Goal: Task Accomplishment & Management: Use online tool/utility

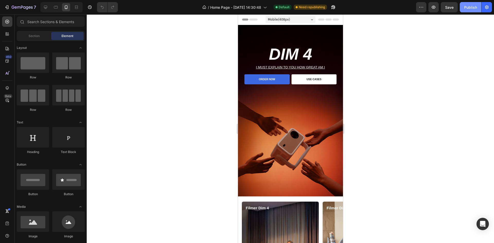
click at [464, 9] on button "Publish" at bounding box center [471, 7] width 22 height 10
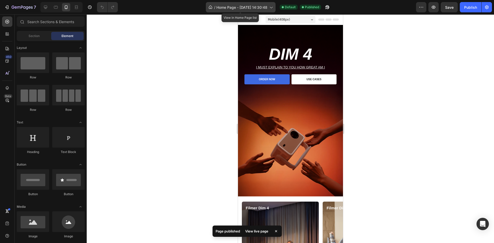
click at [254, 6] on span "Home Page - Sep 4, 14:30:48" at bounding box center [242, 7] width 51 height 5
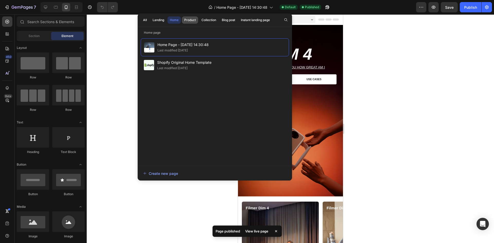
click at [191, 20] on div "Product" at bounding box center [190, 20] width 12 height 5
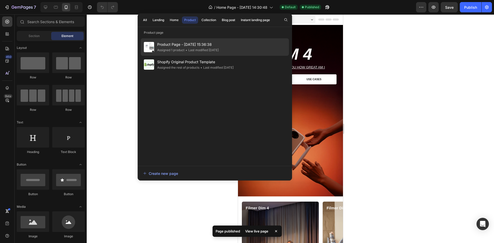
click at [186, 51] on div "• Last modified 8 days ago" at bounding box center [202, 50] width 34 height 5
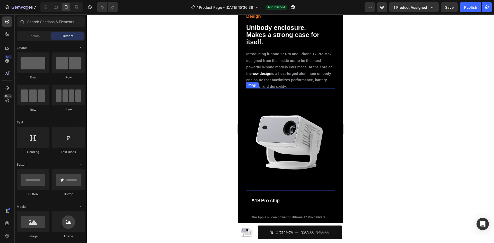
scroll to position [481, 0]
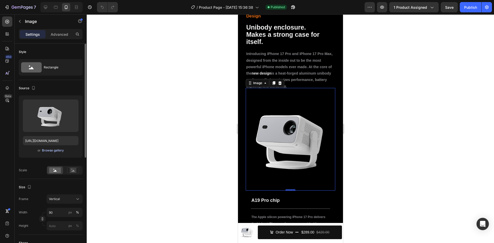
click at [48, 152] on div "Browse gallery" at bounding box center [53, 150] width 22 height 5
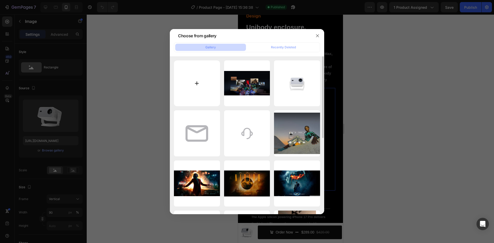
click at [201, 81] on input "file" at bounding box center [197, 84] width 46 height 46
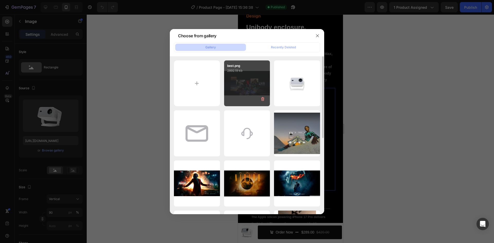
click at [251, 86] on div "best.png 2892.19 kb" at bounding box center [247, 84] width 46 height 46
type input "[URL][DOMAIN_NAME]"
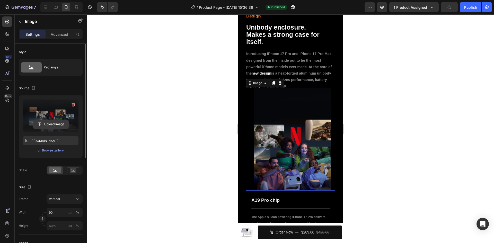
click at [52, 122] on input "file" at bounding box center [51, 124] width 36 height 9
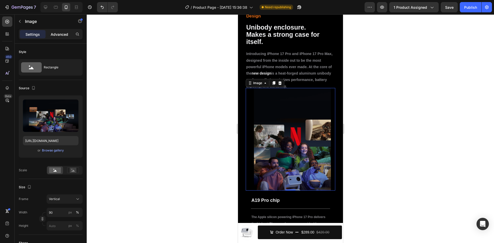
click at [58, 31] on div "Advanced" at bounding box center [60, 34] width 26 height 8
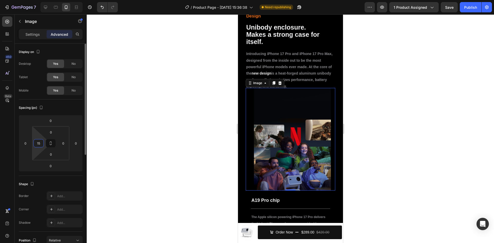
click at [40, 144] on input "15" at bounding box center [39, 144] width 8 height 8
type input "0"
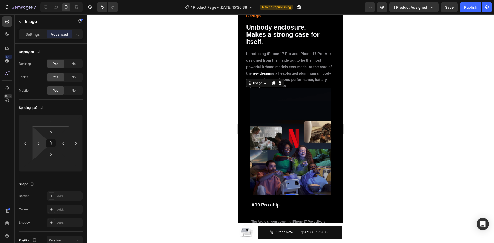
click at [132, 128] on div at bounding box center [291, 128] width 408 height 229
click at [418, 80] on div at bounding box center [291, 128] width 408 height 229
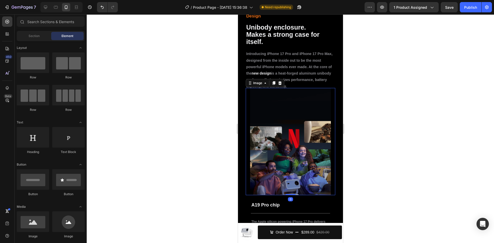
click at [275, 134] on img at bounding box center [290, 142] width 81 height 108
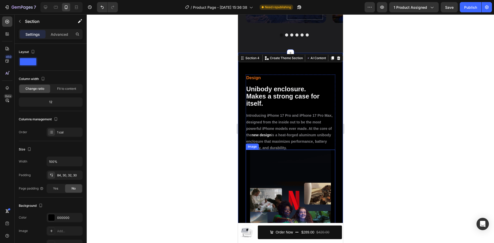
scroll to position [419, 0]
click at [61, 33] on p "Advanced" at bounding box center [60, 34] width 18 height 5
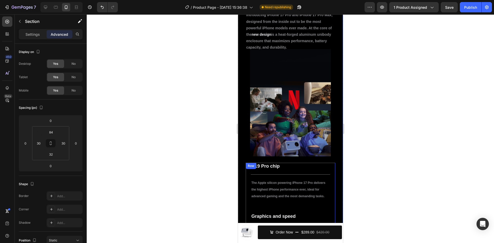
scroll to position [520, 0]
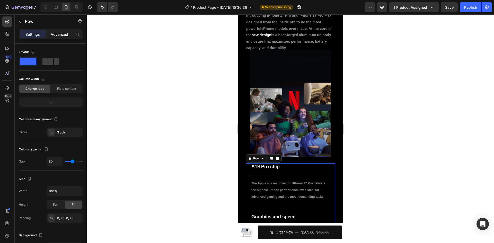
click at [56, 37] on p "Advanced" at bounding box center [60, 34] width 18 height 5
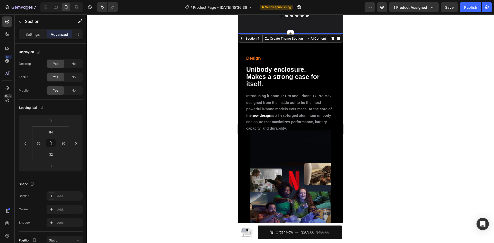
scroll to position [439, 0]
click at [37, 145] on input "30" at bounding box center [39, 144] width 8 height 8
type input "0"
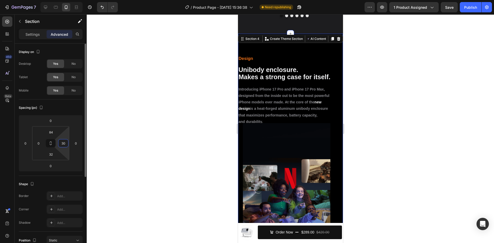
click at [65, 145] on input "30" at bounding box center [63, 144] width 8 height 8
type input "0"
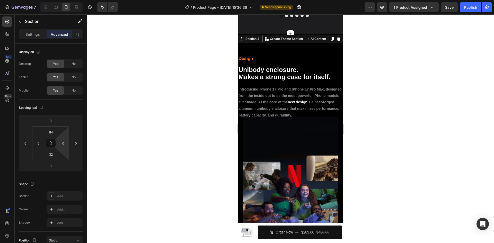
click at [155, 134] on div at bounding box center [291, 128] width 408 height 229
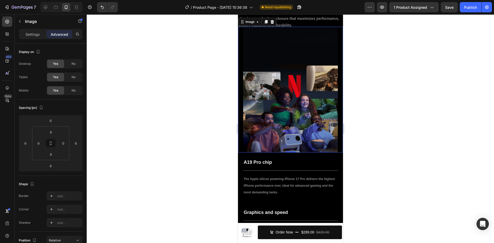
scroll to position [529, 0]
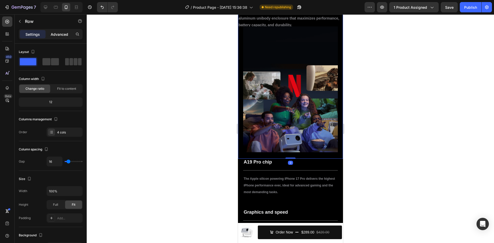
click at [54, 34] on p "Advanced" at bounding box center [60, 34] width 18 height 5
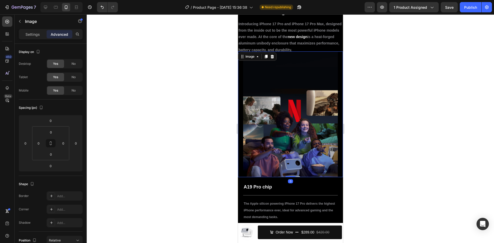
scroll to position [504, 0]
click at [31, 32] on p "Settings" at bounding box center [32, 34] width 14 height 5
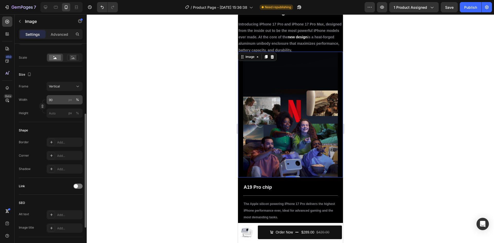
scroll to position [111, 0]
click at [58, 102] on input "90" at bounding box center [65, 101] width 36 height 9
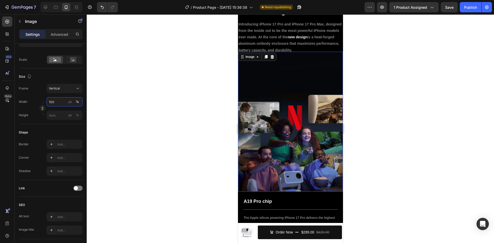
type input "100"
click at [176, 75] on div at bounding box center [291, 128] width 408 height 229
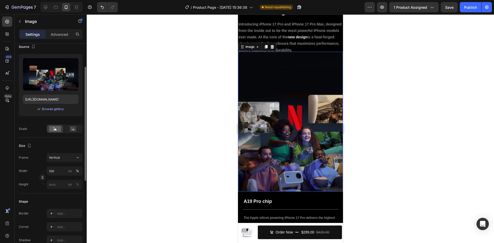
scroll to position [43, 0]
click at [54, 182] on input "px %" at bounding box center [65, 183] width 36 height 9
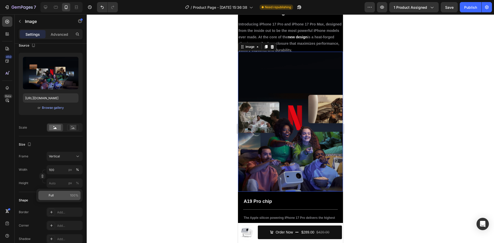
click at [55, 195] on p "Full 100%" at bounding box center [64, 195] width 30 height 5
type input "100"
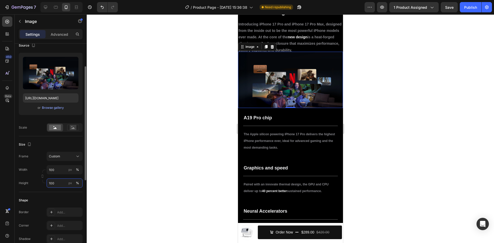
click at [55, 186] on input "100" at bounding box center [65, 183] width 36 height 9
click at [60, 168] on input "100" at bounding box center [65, 169] width 36 height 9
click at [145, 139] on div at bounding box center [291, 128] width 408 height 229
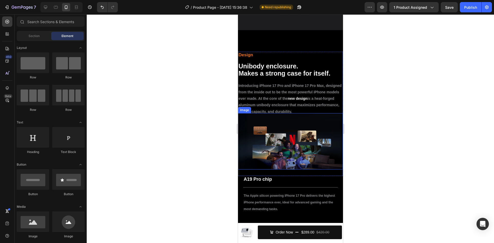
scroll to position [442, 0]
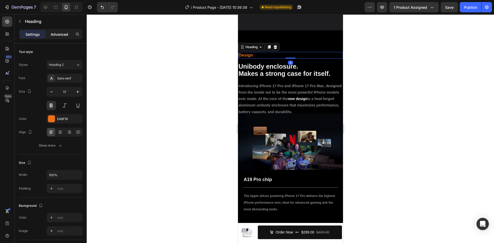
click at [58, 32] on p "Advanced" at bounding box center [60, 34] width 18 height 5
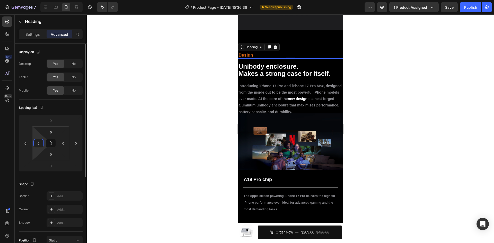
click at [37, 140] on input "0" at bounding box center [39, 144] width 8 height 8
type input "30"
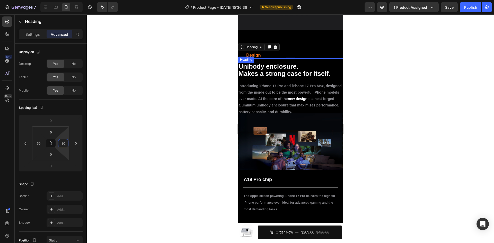
scroll to position [43, 0]
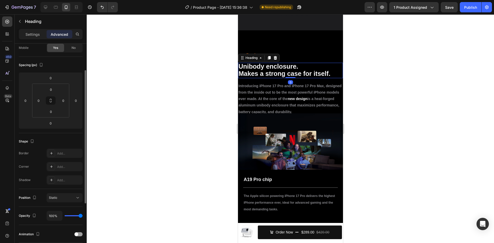
click at [284, 70] on strong "Unibody enclosure." at bounding box center [268, 66] width 60 height 7
click at [39, 101] on input "0" at bounding box center [39, 101] width 8 height 8
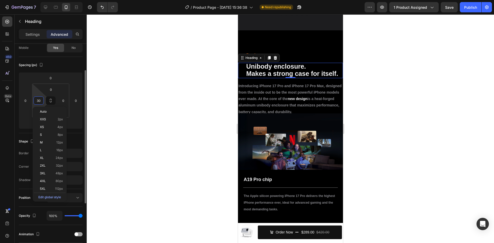
type input "30"
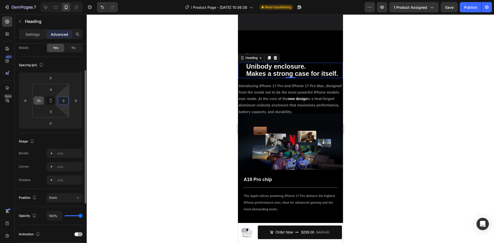
type input "30"
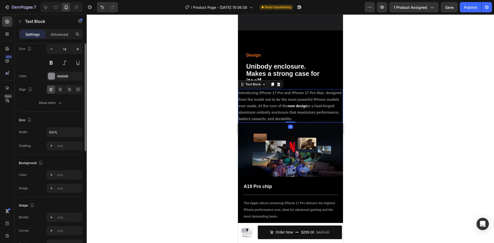
scroll to position [0, 0]
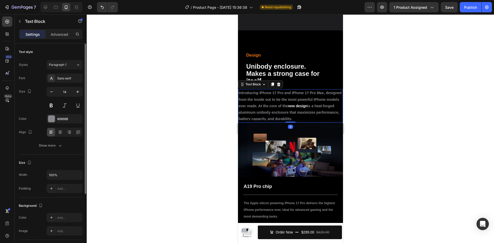
click at [273, 110] on p "Introducing iPhone 17 Pro and iPhone 17 Pro Max, designed from the inside out t…" at bounding box center [290, 106] width 104 height 32
click at [59, 32] on p "Advanced" at bounding box center [60, 34] width 18 height 5
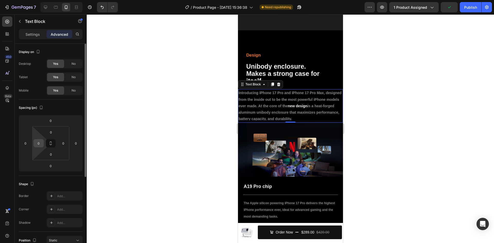
click at [39, 142] on input "0" at bounding box center [39, 144] width 8 height 8
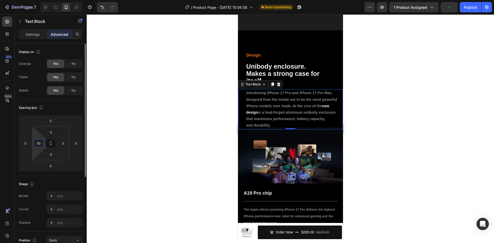
type input "30"
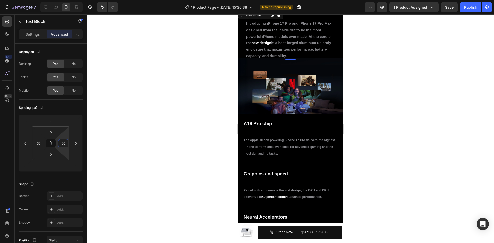
scroll to position [512, 0]
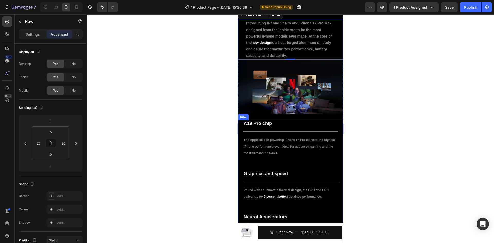
click at [239, 132] on div "A19 Pro chip Heading Title Line The Apple silicon powering iPhone 17 Pro delive…" at bounding box center [290, 185] width 105 height 131
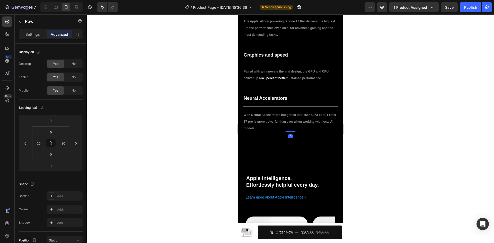
scroll to position [631, 0]
click at [40, 142] on input "20" at bounding box center [39, 144] width 8 height 8
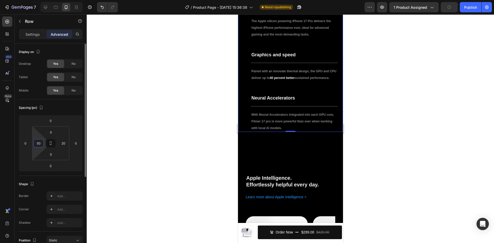
type input "50"
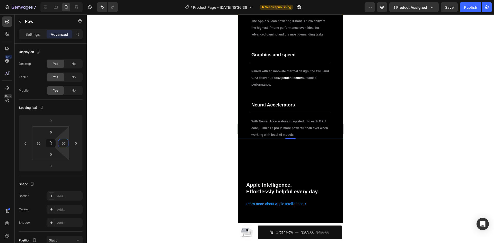
type input "50"
click at [193, 99] on div at bounding box center [291, 128] width 408 height 229
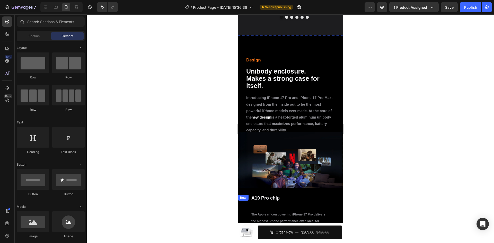
scroll to position [432, 0]
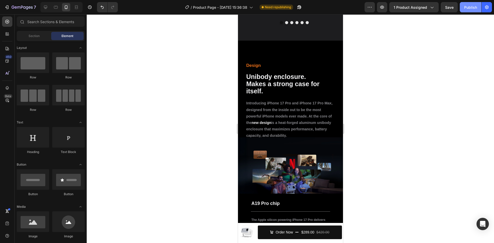
click at [471, 7] on div "Publish" at bounding box center [471, 7] width 13 height 5
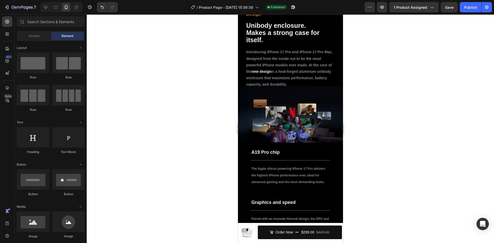
scroll to position [488, 0]
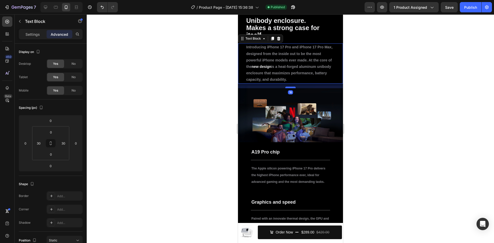
drag, startPoint x: 291, startPoint y: 83, endPoint x: 291, endPoint y: 87, distance: 3.9
click at [291, 87] on div at bounding box center [290, 88] width 10 height 2
type input "15"
click at [432, 66] on div at bounding box center [291, 128] width 408 height 229
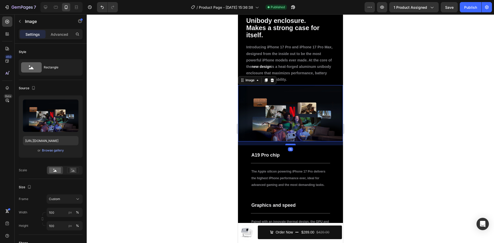
drag, startPoint x: 288, startPoint y: 139, endPoint x: 288, endPoint y: 142, distance: 3.4
click at [288, 144] on div at bounding box center [290, 145] width 10 height 2
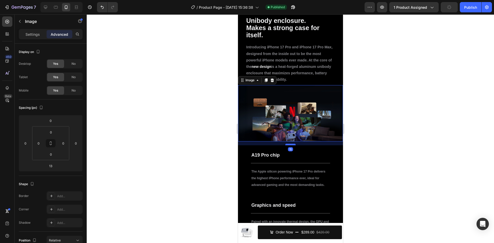
click at [288, 144] on div at bounding box center [290, 145] width 10 height 2
type input "15"
click at [391, 85] on div at bounding box center [291, 128] width 408 height 229
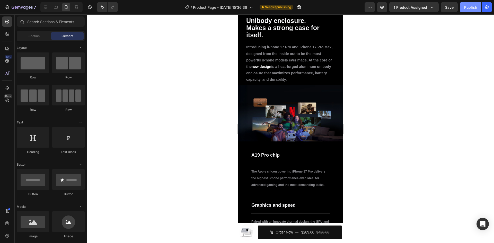
click at [466, 11] on button "Publish" at bounding box center [471, 7] width 22 height 10
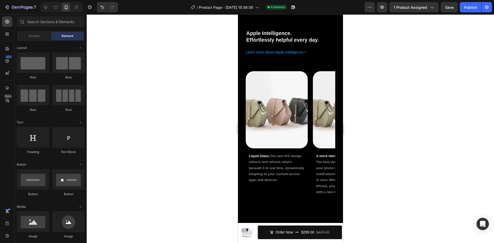
scroll to position [789, 0]
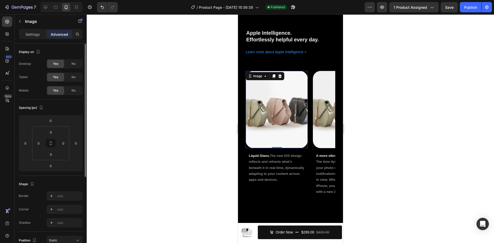
click at [73, 100] on div "Spacing (px) 0 0 0 0 0 0 0 0" at bounding box center [51, 138] width 64 height 76
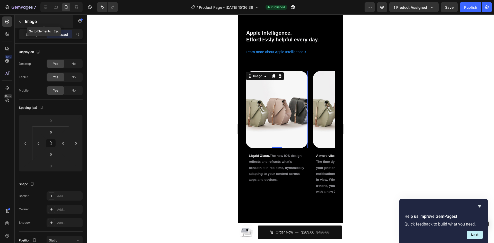
click at [23, 21] on button "button" at bounding box center [20, 21] width 8 height 8
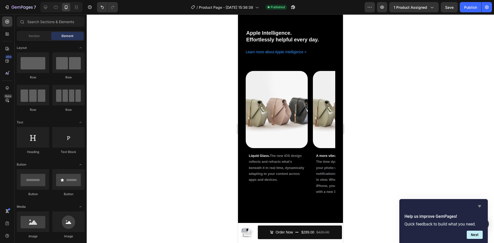
click at [480, 205] on icon "Hide survey" at bounding box center [480, 206] width 6 height 6
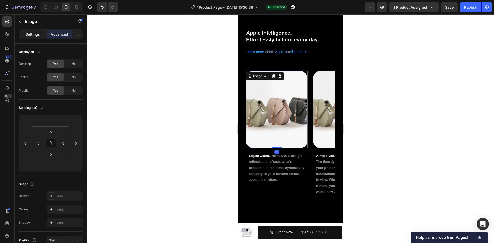
click at [32, 35] on p "Settings" at bounding box center [32, 34] width 14 height 5
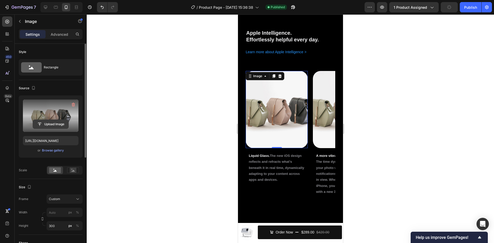
click at [53, 123] on input "file" at bounding box center [51, 124] width 36 height 9
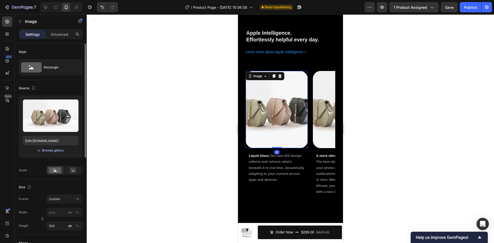
click at [53, 152] on div "Browse gallery" at bounding box center [53, 150] width 22 height 5
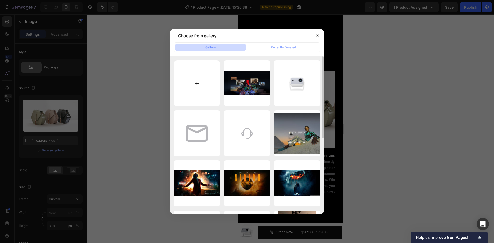
click at [197, 81] on input "file" at bounding box center [197, 84] width 46 height 46
type input "C:\fakepath\lQDPKIUUEc0x5SfNB9DNC7iwp9sQ69vcZnsH2jQzOqzkAg_3000_2000.png"
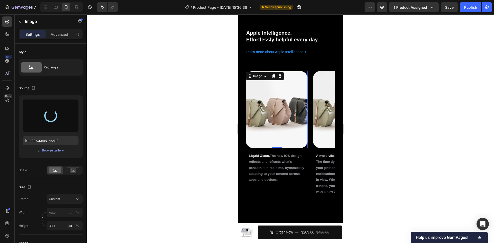
type input "[URL][DOMAIN_NAME]"
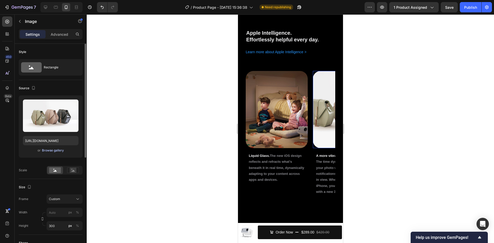
click at [48, 152] on div "Browse gallery" at bounding box center [53, 150] width 22 height 5
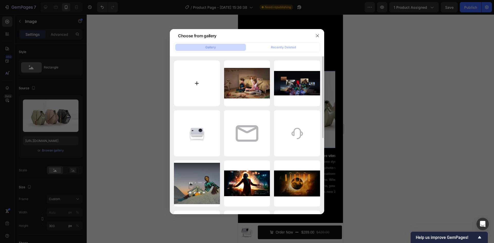
click at [208, 90] on input "file" at bounding box center [197, 84] width 46 height 46
type input "C:\fakepath\best-home-small-portable-projector.png"
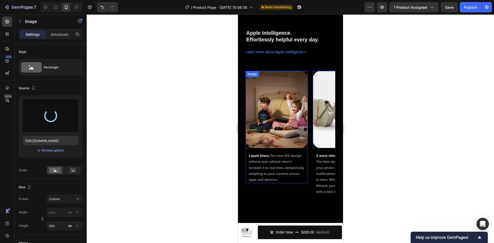
type input "[URL][DOMAIN_NAME]"
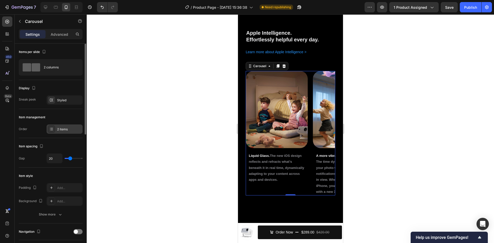
click at [61, 131] on div "2 items" at bounding box center [69, 129] width 24 height 5
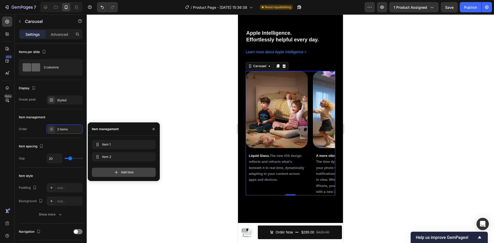
click at [119, 172] on div "Add item" at bounding box center [124, 172] width 64 height 9
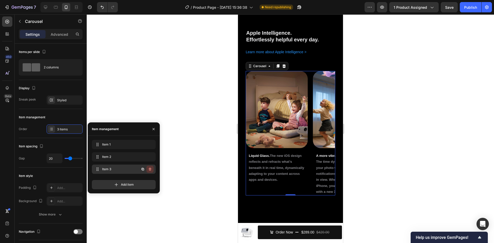
click at [149, 169] on icon "button" at bounding box center [150, 169] width 4 height 4
click at [145, 168] on div "Delete" at bounding box center [147, 169] width 10 height 5
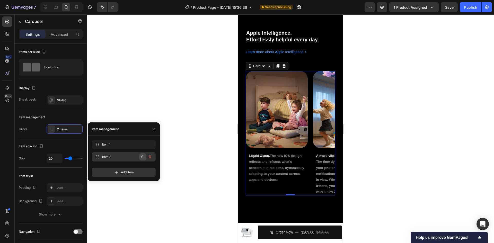
click at [143, 157] on icon "button" at bounding box center [143, 157] width 3 height 3
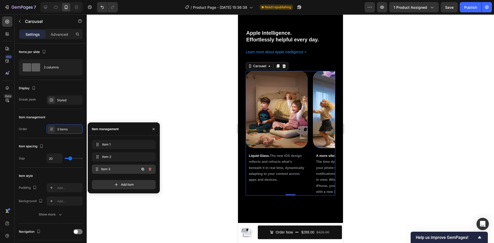
click at [116, 168] on span "Item 3" at bounding box center [120, 169] width 38 height 5
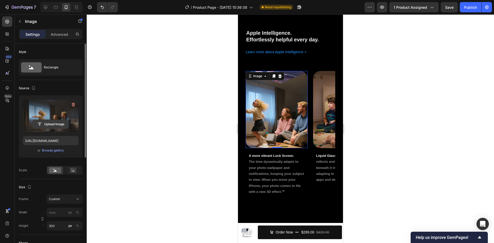
click at [57, 123] on input "file" at bounding box center [51, 124] width 36 height 9
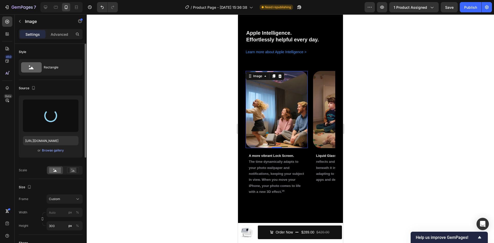
type input "[URL][DOMAIN_NAME]"
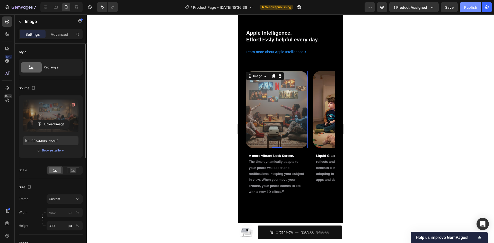
click at [466, 11] on button "Publish" at bounding box center [471, 7] width 22 height 10
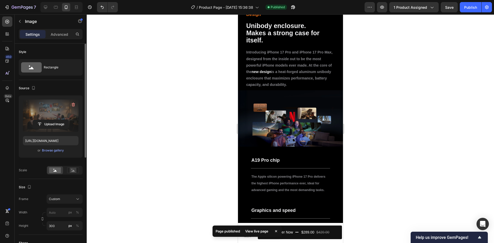
scroll to position [483, 0]
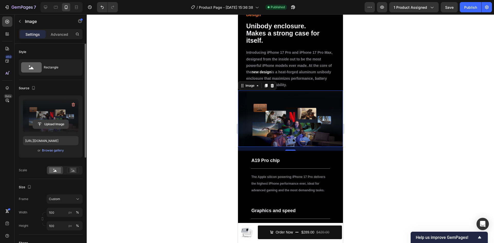
click at [51, 126] on input "file" at bounding box center [51, 124] width 36 height 9
type input "[URL][DOMAIN_NAME]"
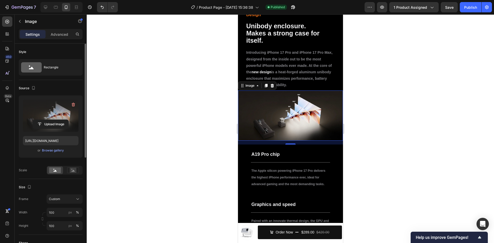
click at [387, 96] on div at bounding box center [291, 128] width 408 height 229
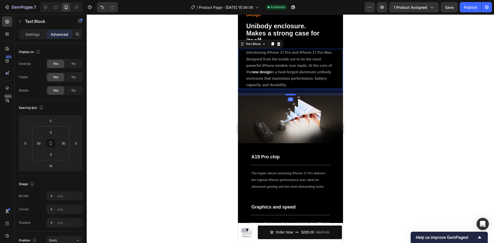
click at [288, 95] on div at bounding box center [290, 95] width 10 height 2
type input "25"
click at [407, 78] on div at bounding box center [291, 128] width 408 height 229
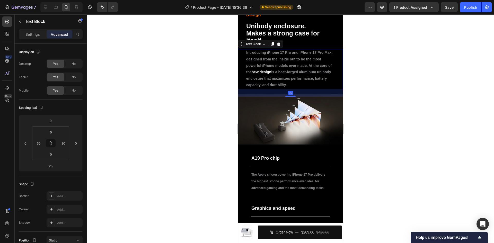
click at [290, 97] on div at bounding box center [290, 96] width 10 height 1
type input "30"
click at [381, 69] on div at bounding box center [291, 128] width 408 height 229
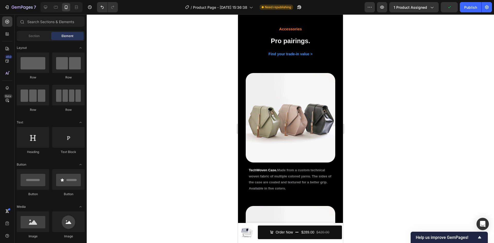
scroll to position [1274, 0]
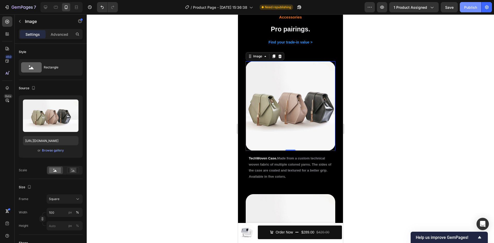
click at [470, 6] on div "Publish" at bounding box center [471, 7] width 13 height 5
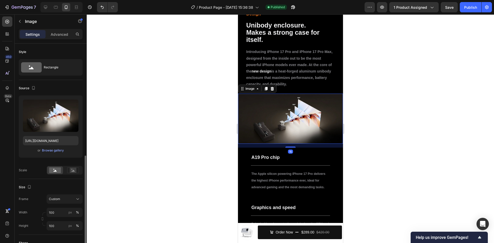
scroll to position [187, 0]
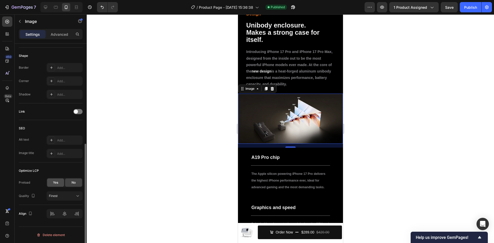
click at [59, 182] on div "Yes" at bounding box center [55, 183] width 17 height 8
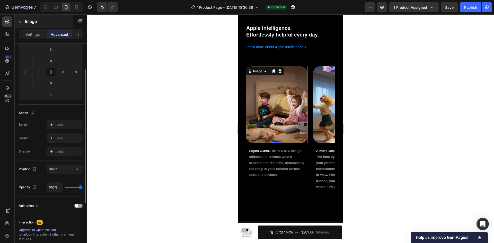
scroll to position [56, 0]
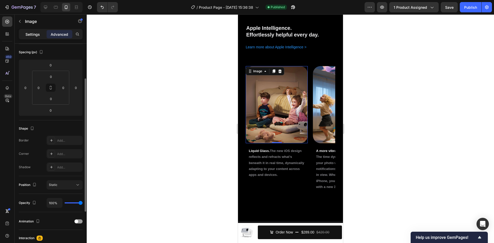
click at [31, 32] on p "Settings" at bounding box center [32, 34] width 14 height 5
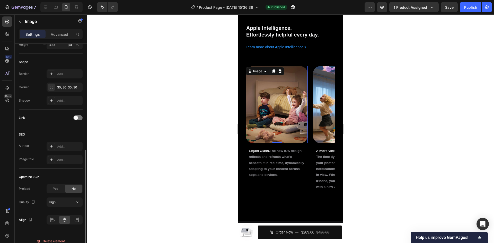
scroll to position [187, 0]
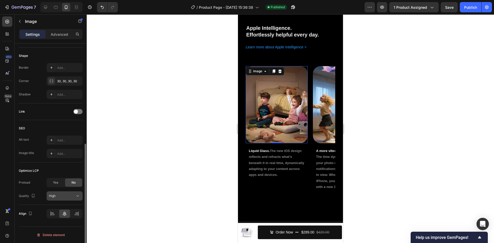
click at [65, 194] on div "High" at bounding box center [62, 196] width 26 height 5
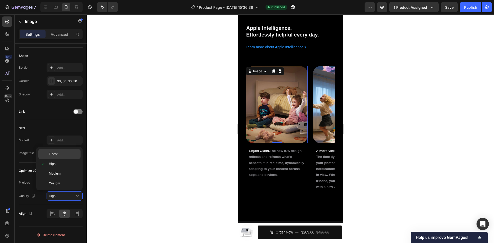
click at [71, 157] on p "Finest" at bounding box center [63, 154] width 29 height 5
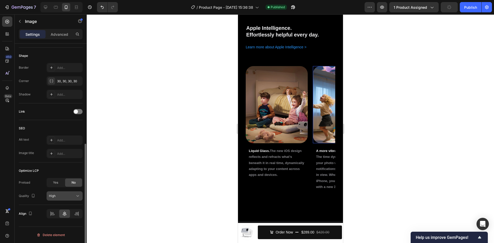
click at [58, 195] on div "High" at bounding box center [62, 196] width 26 height 5
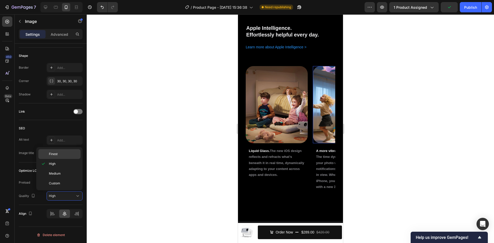
click at [65, 149] on div "Finest" at bounding box center [59, 154] width 42 height 10
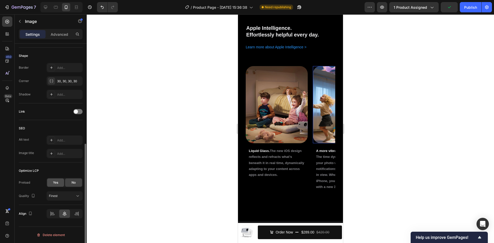
click at [55, 181] on span "Yes" at bounding box center [55, 182] width 5 height 5
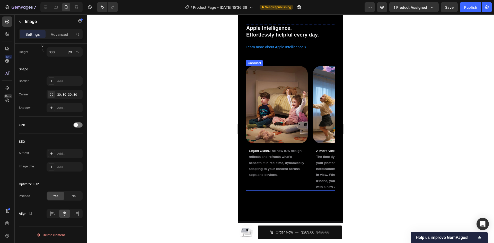
scroll to position [0, 0]
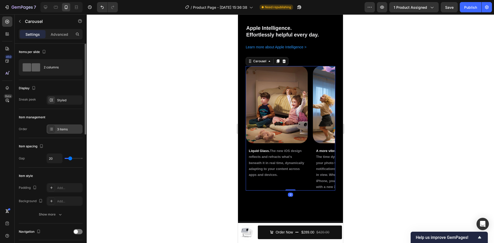
click at [59, 125] on div "3 items" at bounding box center [65, 129] width 36 height 9
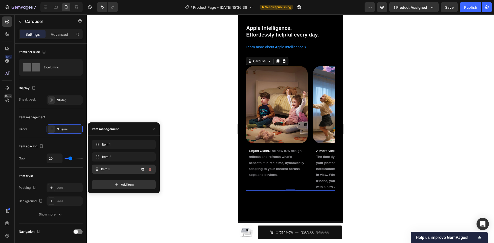
click at [115, 166] on div "Item 3 Item 3" at bounding box center [116, 169] width 45 height 7
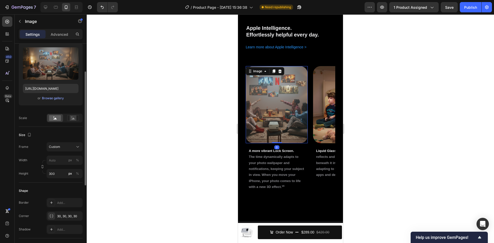
scroll to position [53, 0]
click at [63, 147] on div "Custom" at bounding box center [61, 146] width 25 height 5
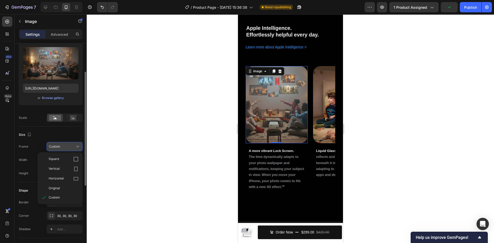
click at [63, 147] on div "Custom" at bounding box center [61, 146] width 25 height 5
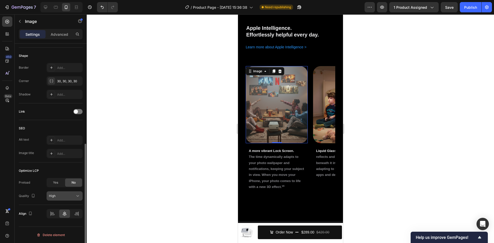
click at [57, 192] on button "High" at bounding box center [65, 196] width 36 height 9
click at [28, 188] on div "Preload Yes No Quality High" at bounding box center [51, 189] width 64 height 23
click at [54, 184] on span "Yes" at bounding box center [55, 182] width 5 height 5
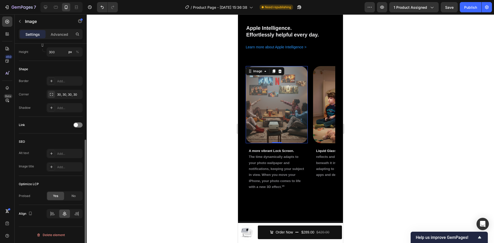
scroll to position [174, 0]
click at [469, 8] on div "Publish" at bounding box center [471, 7] width 13 height 5
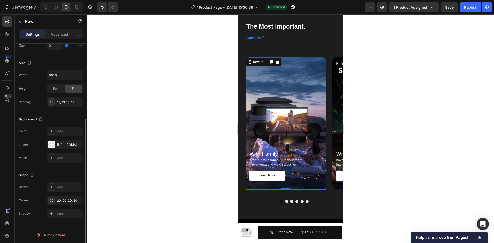
scroll to position [0, 0]
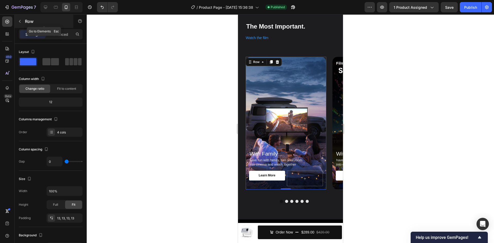
click at [22, 22] on button "button" at bounding box center [20, 21] width 8 height 8
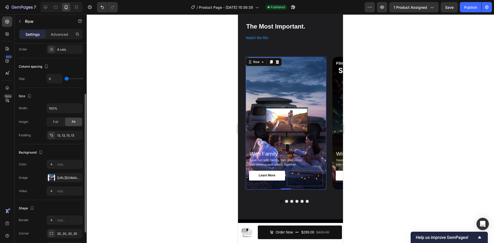
scroll to position [83, 0]
click at [59, 178] on div "[URL][DOMAIN_NAME]" at bounding box center [64, 178] width 15 height 5
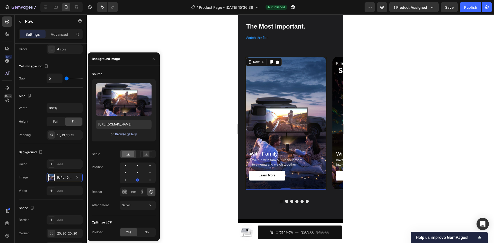
click at [124, 135] on div "Browse gallery" at bounding box center [126, 134] width 22 height 5
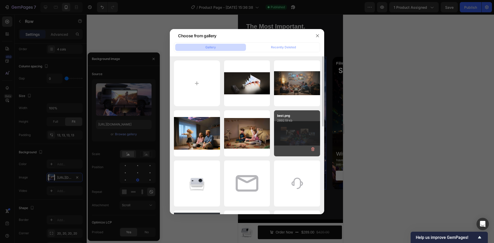
click at [299, 131] on div "best.png 2892.19 kb" at bounding box center [297, 133] width 46 height 46
type input "[URL][DOMAIN_NAME]"
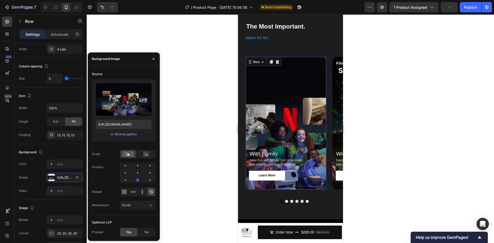
drag, startPoint x: 126, startPoint y: 110, endPoint x: 120, endPoint y: 139, distance: 29.7
click at [120, 139] on div "Upload Image [URL][DOMAIN_NAME] or Browse gallery" at bounding box center [124, 110] width 64 height 62
click at [125, 133] on div "Browse gallery" at bounding box center [126, 134] width 22 height 5
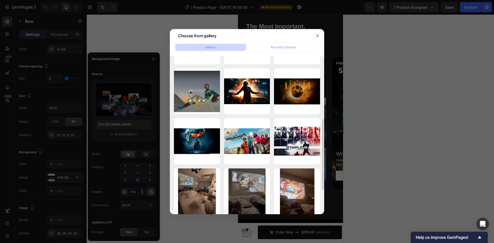
scroll to position [0, 0]
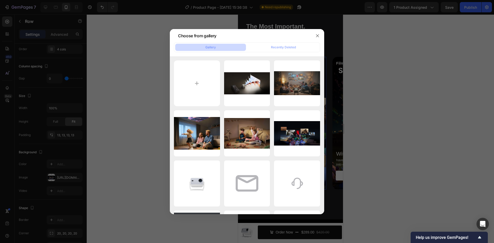
click at [125, 120] on div at bounding box center [247, 121] width 494 height 243
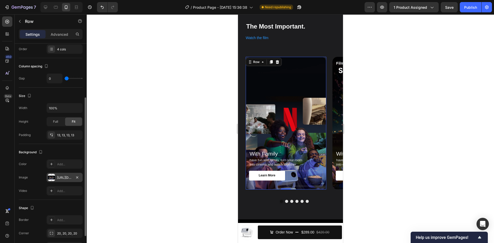
click at [57, 173] on div "[URL][DOMAIN_NAME]" at bounding box center [65, 177] width 36 height 9
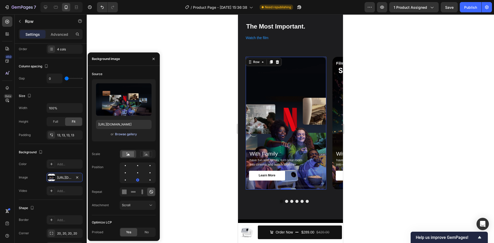
click at [127, 134] on div "Browse gallery" at bounding box center [126, 134] width 22 height 5
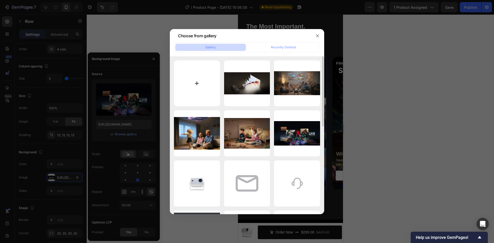
click at [204, 84] on input "file" at bounding box center [197, 84] width 46 height 46
type input "C:\fakepath\35bc1df9-a1d1-4d11-894a-6b7522d7d8ea.png"
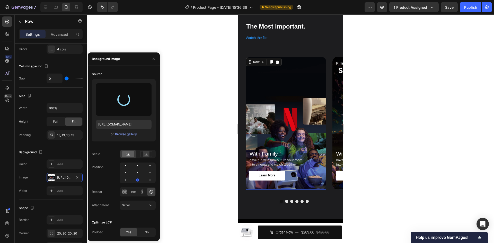
type input "[URL][DOMAIN_NAME]"
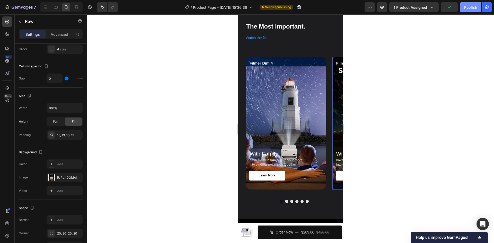
click at [468, 7] on div "Publish" at bounding box center [471, 7] width 13 height 5
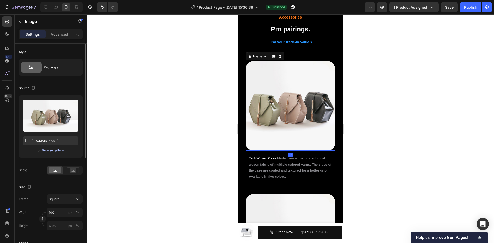
click at [53, 150] on div "Browse gallery" at bounding box center [53, 150] width 22 height 5
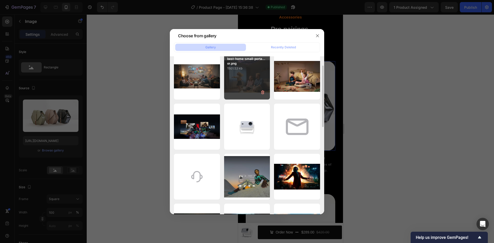
scroll to position [57, 0]
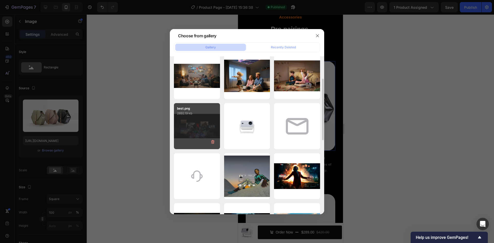
click at [193, 129] on div "best.png 2892.19 kb" at bounding box center [197, 126] width 46 height 46
type input "[URL][DOMAIN_NAME]"
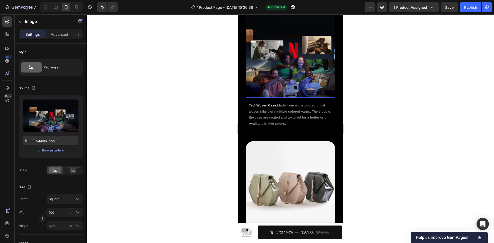
scroll to position [1328, 0]
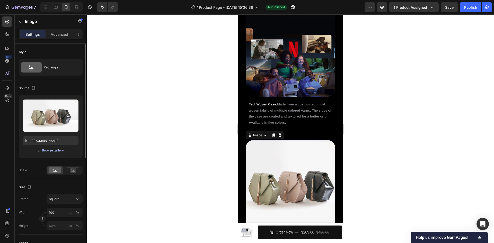
click at [59, 150] on div "Browse gallery" at bounding box center [53, 150] width 22 height 5
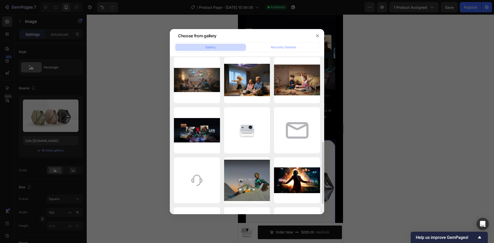
scroll to position [0, 0]
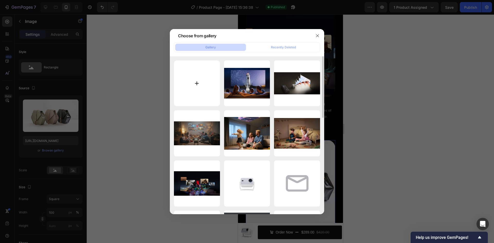
click at [200, 81] on input "file" at bounding box center [197, 84] width 46 height 46
type input "C:\fakepath\0a124fe2-2784-4d2b-aebf-dd9d009ae2a4.png"
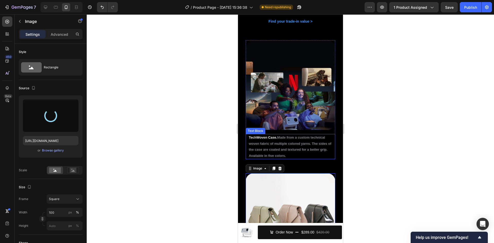
type input "[URL][DOMAIN_NAME]"
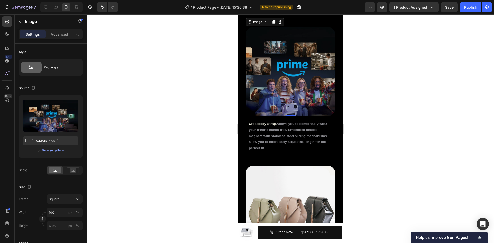
scroll to position [1441, 0]
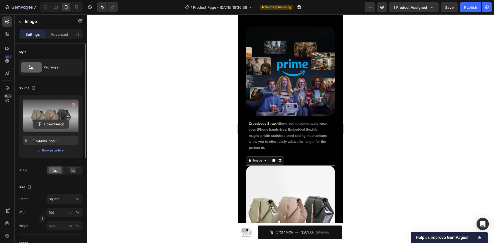
click at [52, 122] on input "file" at bounding box center [51, 124] width 36 height 9
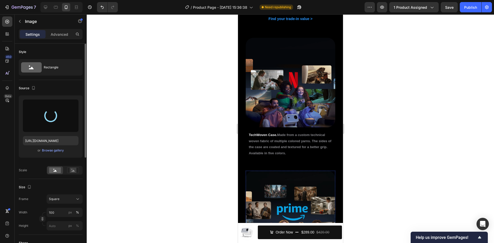
type input "[URL][DOMAIN_NAME]"
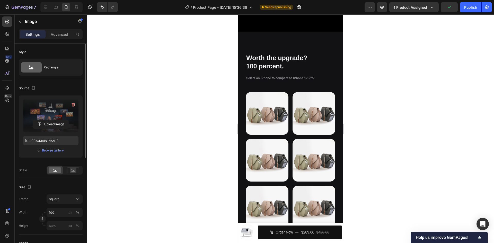
scroll to position [980, 0]
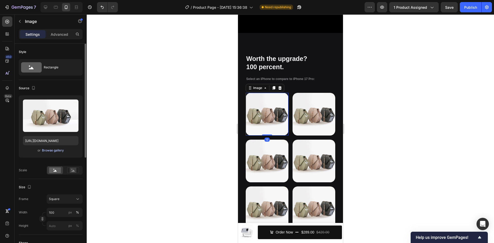
click at [54, 150] on div "Browse gallery" at bounding box center [53, 150] width 22 height 5
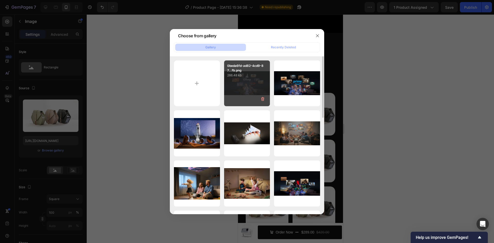
click at [242, 88] on div "0beda6fd-ad82-4cd9-87...fb.png 266.48 kb" at bounding box center [247, 84] width 46 height 46
type input "[URL][DOMAIN_NAME]"
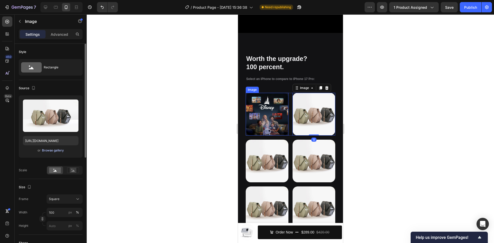
click at [47, 151] on div "Browse gallery" at bounding box center [53, 150] width 22 height 5
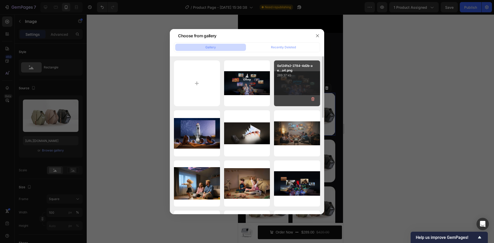
click at [301, 82] on div "0a124fe2-2784-4d2b-ae...a4.png 269.37 kb" at bounding box center [297, 84] width 46 height 46
type input "[URL][DOMAIN_NAME]"
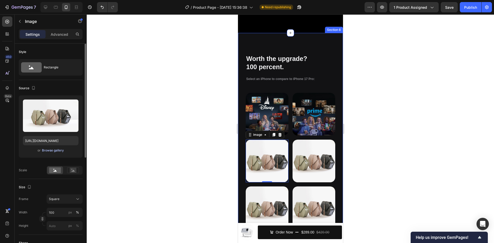
click at [48, 152] on div "Browse gallery" at bounding box center [53, 150] width 22 height 5
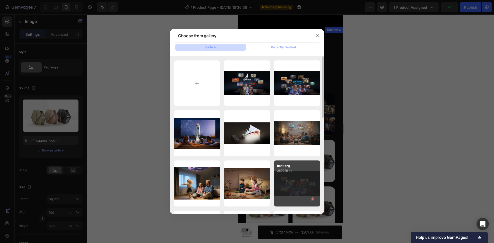
click at [290, 172] on p "2892.19 kb" at bounding box center [297, 170] width 40 height 5
type input "[URL][DOMAIN_NAME]"
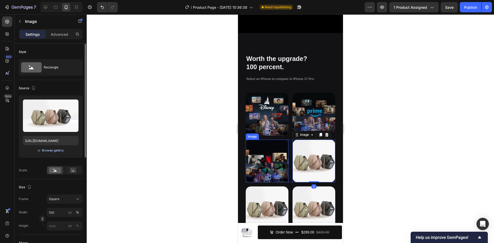
click at [50, 150] on div "Browse gallery" at bounding box center [53, 150] width 22 height 5
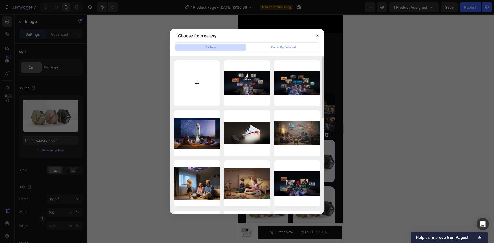
click at [195, 79] on input "file" at bounding box center [197, 84] width 46 height 46
type input "C:\fakepath\b7059286-c92e-4cfc-bb39-2f4a70a54233.png"
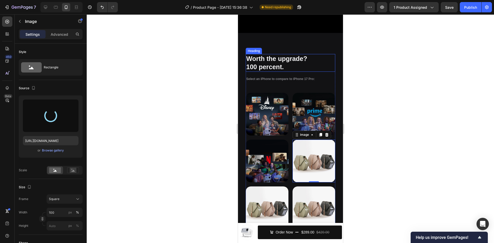
type input "[URL][DOMAIN_NAME]"
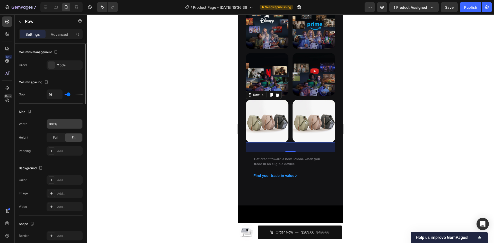
scroll to position [0, 0]
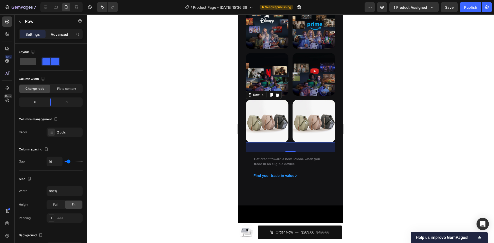
click at [59, 36] on p "Advanced" at bounding box center [60, 34] width 18 height 5
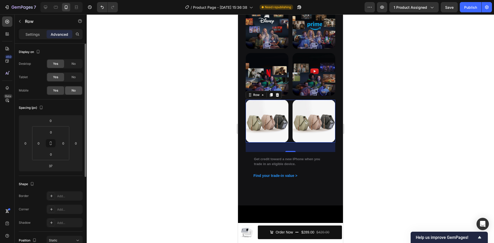
click at [72, 91] on span "No" at bounding box center [74, 90] width 4 height 5
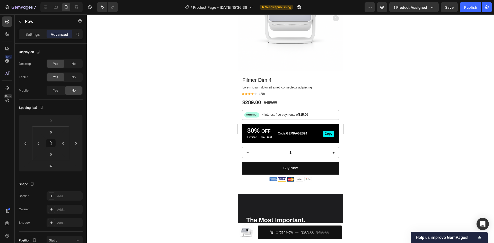
scroll to position [45, 0]
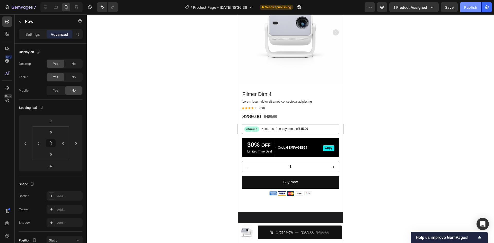
click at [470, 5] on div "Publish" at bounding box center [471, 7] width 13 height 5
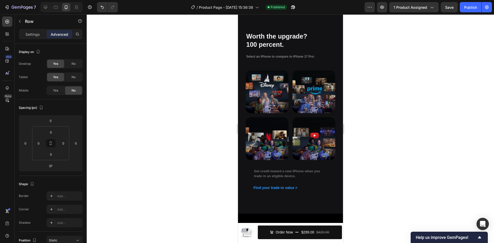
scroll to position [1001, 0]
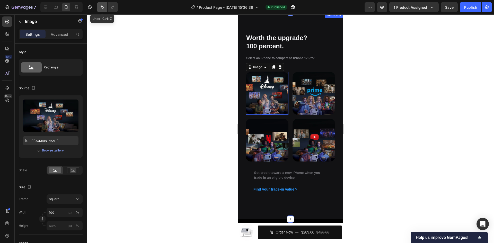
click at [100, 6] on icon "Undo/Redo" at bounding box center [102, 7] width 5 height 5
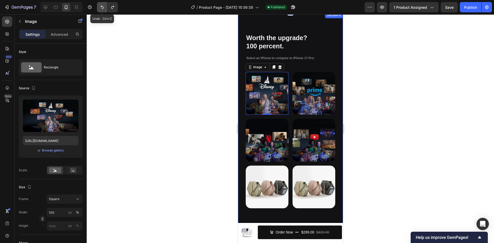
click at [100, 6] on icon "Undo/Redo" at bounding box center [102, 7] width 5 height 5
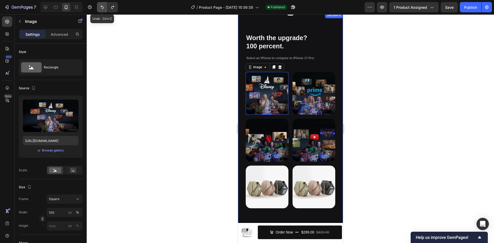
click at [100, 6] on icon "Undo/Redo" at bounding box center [102, 7] width 5 height 5
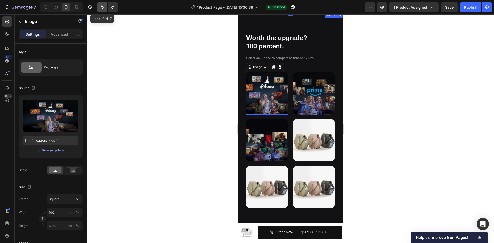
click at [100, 6] on icon "Undo/Redo" at bounding box center [102, 7] width 5 height 5
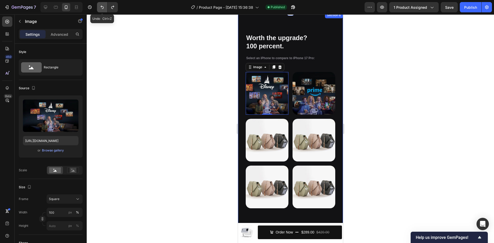
click at [100, 6] on icon "Undo/Redo" at bounding box center [102, 7] width 5 height 5
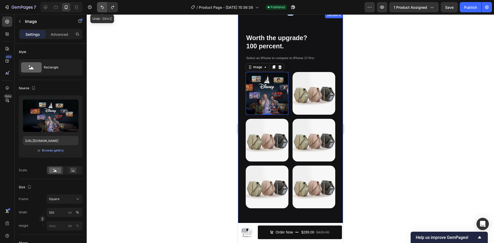
click at [100, 6] on icon "Undo/Redo" at bounding box center [102, 7] width 5 height 5
type input "[URL][DOMAIN_NAME]"
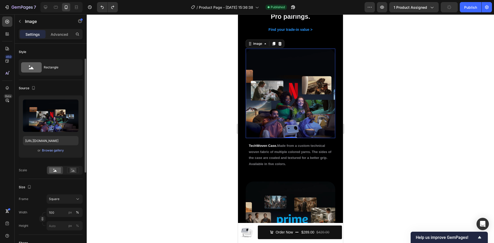
scroll to position [187, 0]
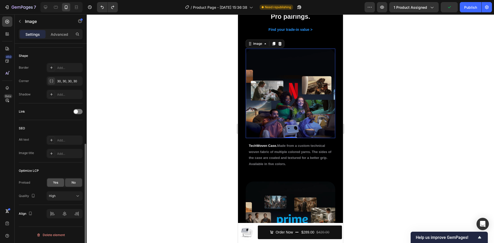
click at [56, 182] on span "Yes" at bounding box center [55, 182] width 5 height 5
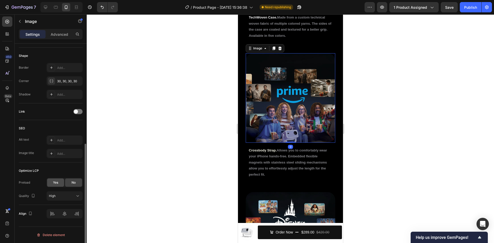
click at [56, 186] on div "Yes" at bounding box center [55, 183] width 17 height 8
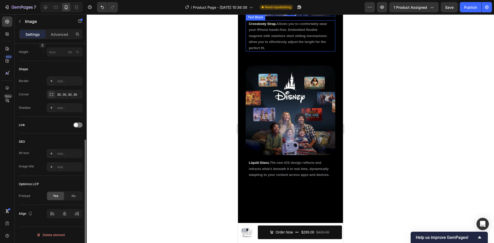
scroll to position [1542, 0]
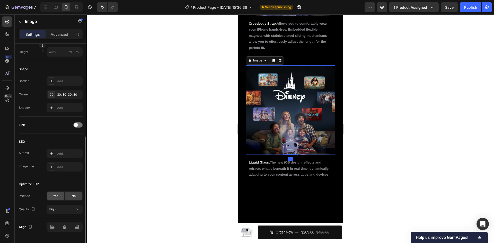
click at [54, 197] on span "Yes" at bounding box center [55, 196] width 5 height 5
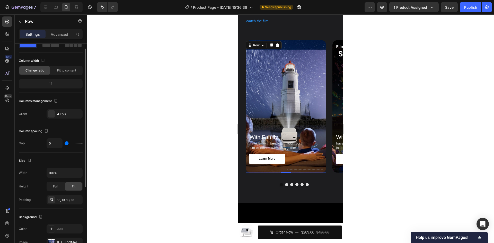
scroll to position [0, 0]
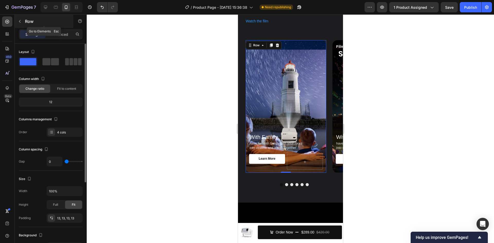
click at [23, 20] on button "button" at bounding box center [20, 21] width 8 height 8
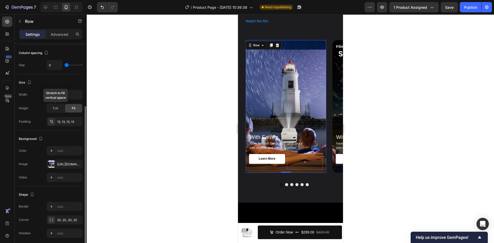
scroll to position [116, 0]
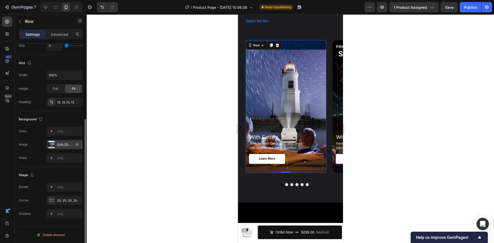
click at [60, 144] on div "[URL][DOMAIN_NAME]" at bounding box center [64, 145] width 15 height 5
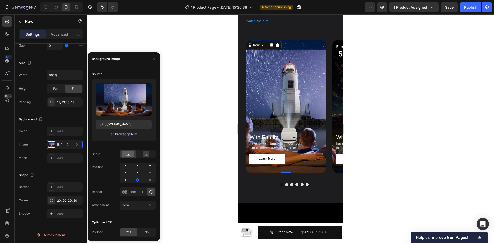
click at [126, 136] on div "Browse gallery" at bounding box center [126, 134] width 22 height 5
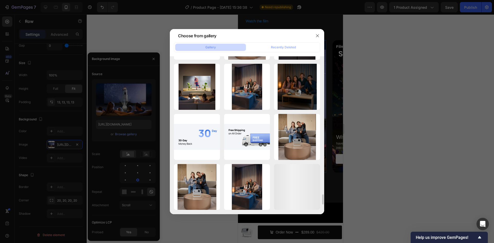
scroll to position [2153, 0]
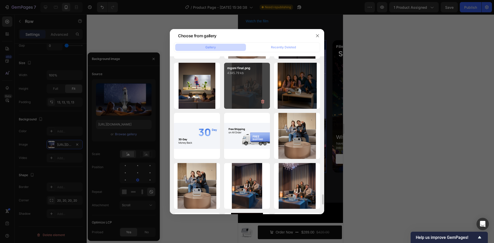
click at [253, 96] on div "mgoni final.png 4345.79 kb" at bounding box center [247, 86] width 46 height 46
type input "[URL][DOMAIN_NAME]"
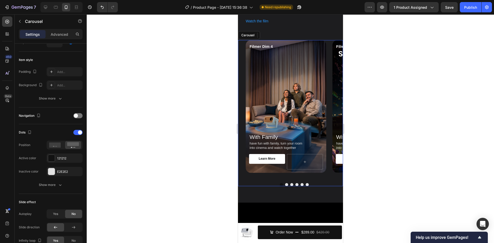
click at [285, 183] on button "Dot" at bounding box center [286, 184] width 3 height 3
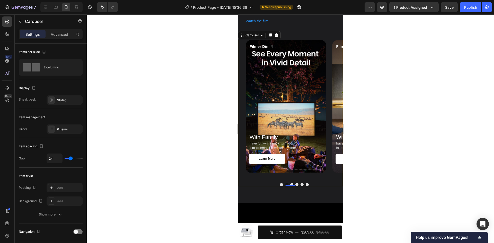
click at [290, 185] on button "Dot" at bounding box center [291, 184] width 3 height 3
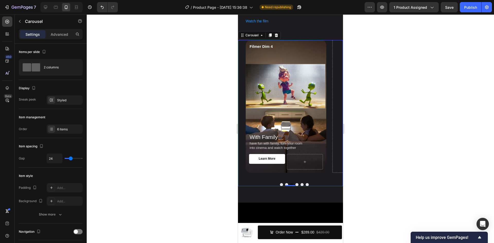
click at [295, 184] on button "Dot" at bounding box center [296, 184] width 3 height 3
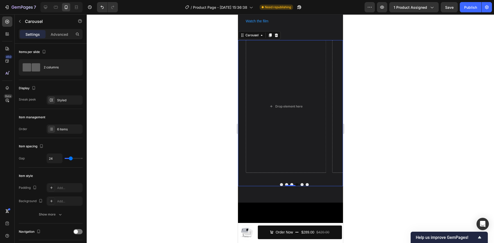
click at [285, 184] on button "Dot" at bounding box center [286, 184] width 3 height 3
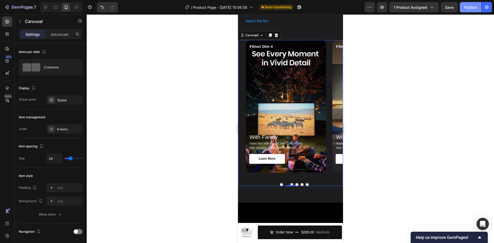
click at [471, 4] on button "Publish" at bounding box center [471, 7] width 22 height 10
click at [280, 184] on button "Dot" at bounding box center [281, 184] width 3 height 3
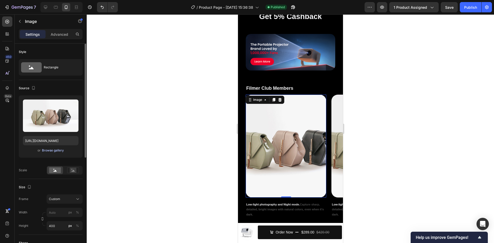
click at [50, 150] on div "Browse gallery" at bounding box center [53, 150] width 22 height 5
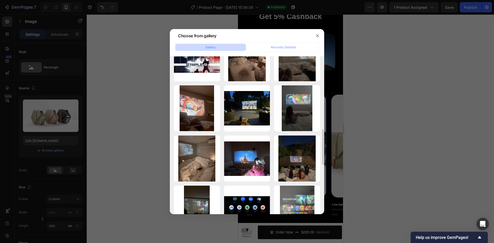
scroll to position [326, 0]
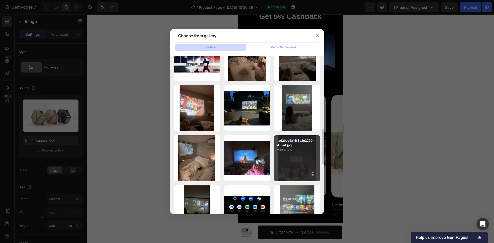
click at [295, 159] on div "1ad2bbc4a15f3a2e22904...a4.jpg 209.76 kb" at bounding box center [297, 158] width 46 height 46
type input "[URL][DOMAIN_NAME]"
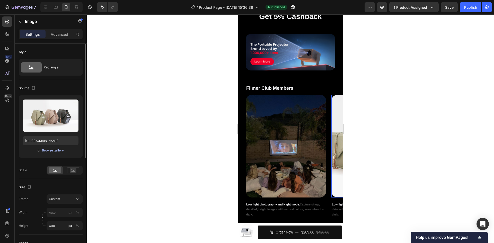
click at [55, 150] on div "Browse gallery" at bounding box center [53, 150] width 22 height 5
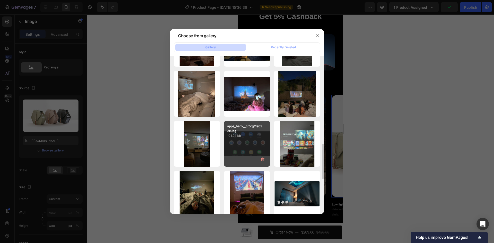
scroll to position [390, 0]
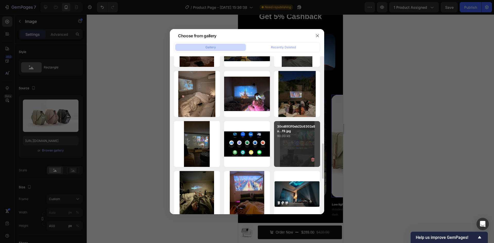
click at [299, 147] on div "30cd893f0eb22c6302a8a...f9.jpg 90.00 kb" at bounding box center [297, 144] width 46 height 46
type input "[URL][DOMAIN_NAME]"
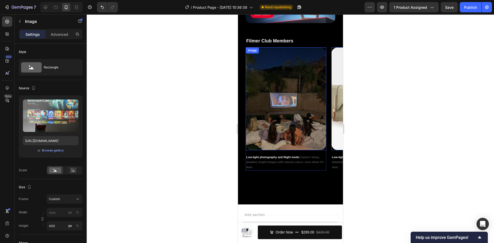
scroll to position [1817, 0]
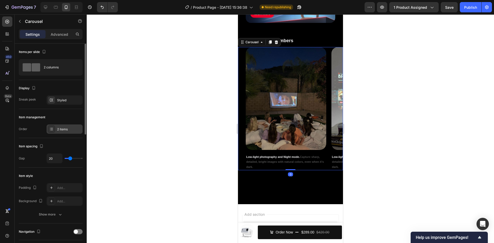
click at [59, 131] on div "2 items" at bounding box center [69, 129] width 24 height 5
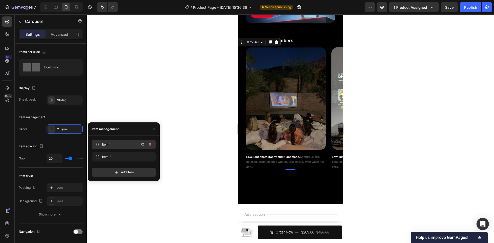
click at [143, 147] on button "button" at bounding box center [142, 144] width 7 height 7
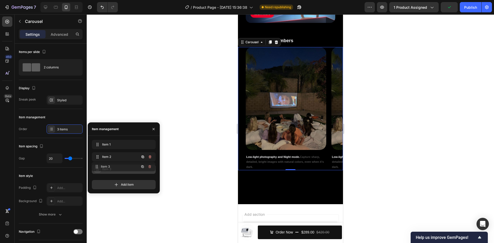
drag, startPoint x: 96, startPoint y: 156, endPoint x: 96, endPoint y: 169, distance: 13.1
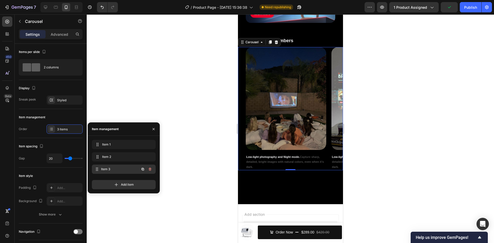
click at [118, 170] on span "Item 3" at bounding box center [120, 169] width 38 height 5
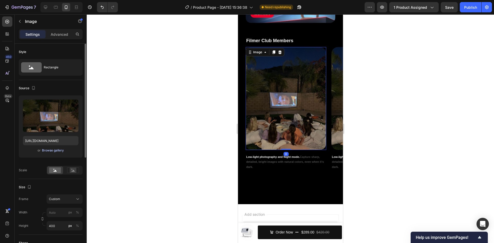
click at [52, 151] on div "Browse gallery" at bounding box center [53, 150] width 22 height 5
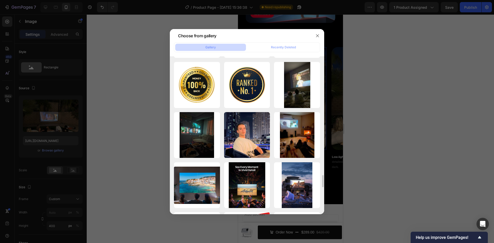
scroll to position [1552, 0]
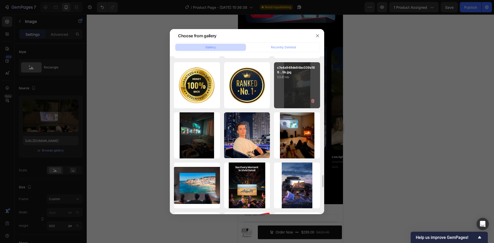
click at [295, 89] on div "c7e4a949de84bc039a169...5b.jpg 53.81 kb" at bounding box center [297, 85] width 46 height 46
type input "[URL][DOMAIN_NAME]"
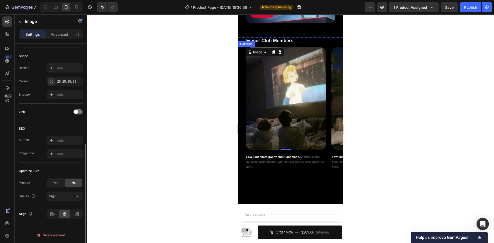
scroll to position [187, 0]
click at [57, 182] on span "Yes" at bounding box center [55, 182] width 5 height 5
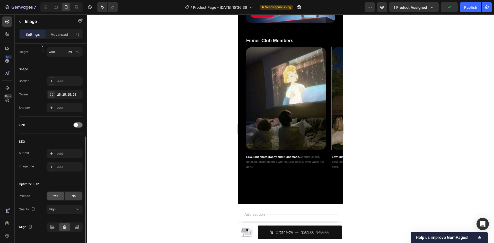
click at [55, 199] on span "Yes" at bounding box center [55, 196] width 5 height 5
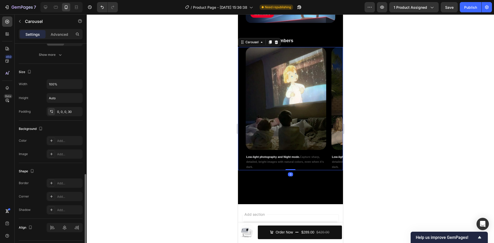
scroll to position [290, 0]
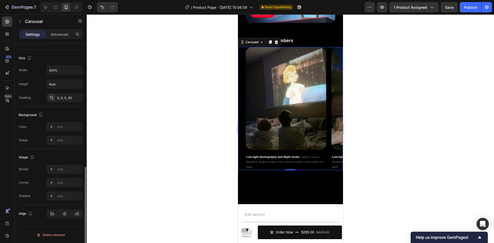
click at [56, 111] on div "Background" at bounding box center [51, 115] width 64 height 8
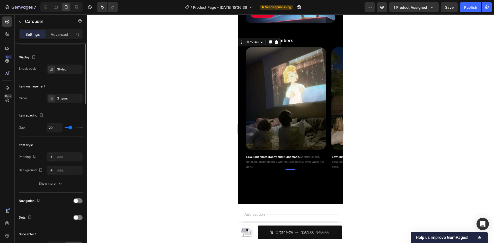
scroll to position [0, 0]
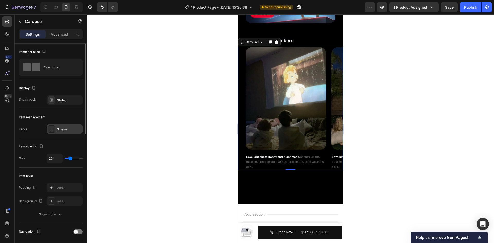
click at [64, 128] on div "3 items" at bounding box center [69, 129] width 24 height 5
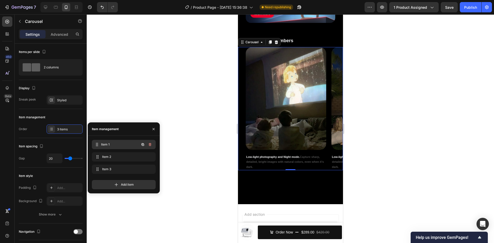
click at [120, 145] on span "Item 1" at bounding box center [120, 144] width 38 height 5
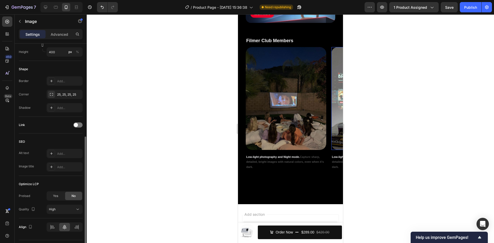
scroll to position [187, 0]
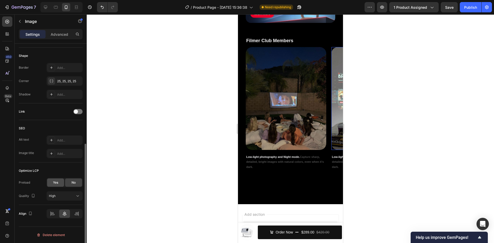
click at [59, 185] on div "Yes" at bounding box center [55, 183] width 17 height 8
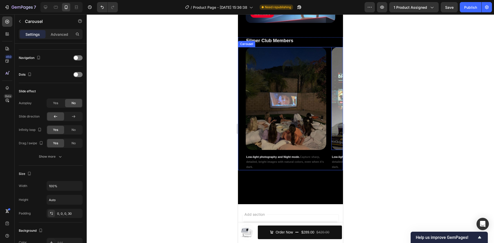
scroll to position [0, 0]
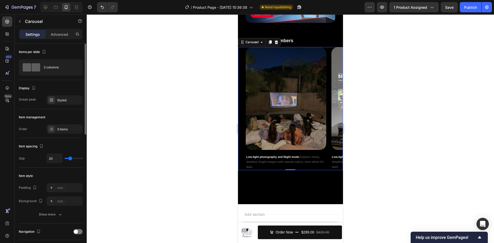
click at [63, 134] on div "Item management Order 3 items" at bounding box center [51, 123] width 64 height 29
click at [61, 131] on div "3 items" at bounding box center [69, 129] width 24 height 5
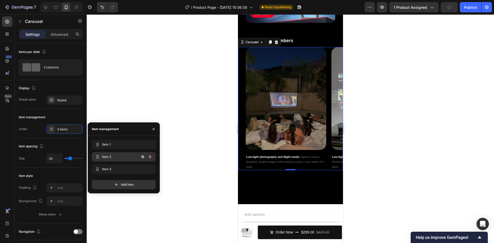
click at [142, 157] on icon "button" at bounding box center [143, 157] width 3 height 3
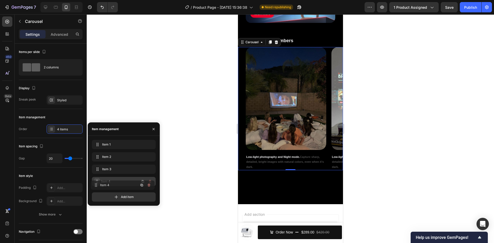
drag, startPoint x: 96, startPoint y: 168, endPoint x: 94, endPoint y: 184, distance: 16.3
click at [110, 182] on span "Item 4" at bounding box center [120, 181] width 38 height 5
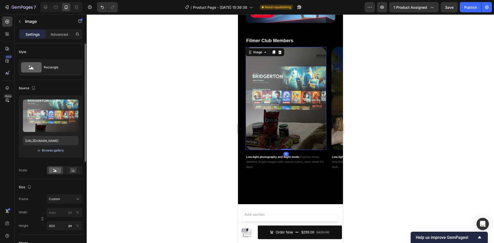
click at [58, 149] on div "Browse gallery" at bounding box center [53, 150] width 22 height 5
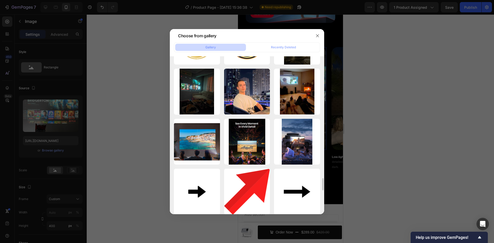
scroll to position [1595, 0]
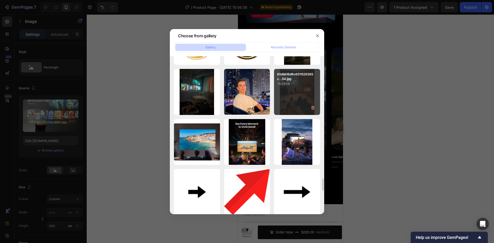
click at [303, 94] on div "65dbb16d9c6511525385c...54.jpg 76.08 kb" at bounding box center [297, 92] width 46 height 46
type input "[URL][DOMAIN_NAME]"
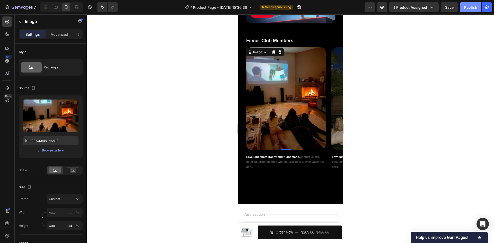
click at [467, 9] on div "Publish" at bounding box center [471, 7] width 13 height 5
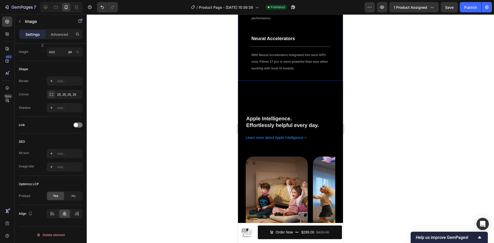
scroll to position [703, 0]
click at [225, 2] on div "/ Product Page - [DATE] 15:36:38" at bounding box center [224, 7] width 73 height 12
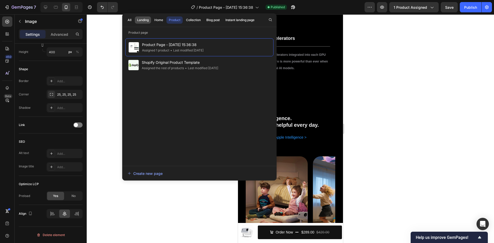
click at [145, 20] on div "Landing" at bounding box center [143, 20] width 12 height 5
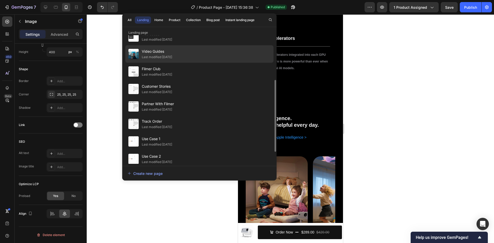
scroll to position [102, 0]
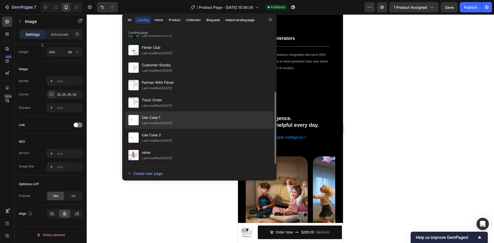
click at [189, 118] on div "Use Case 1 Last modified [DATE]" at bounding box center [199, 120] width 148 height 18
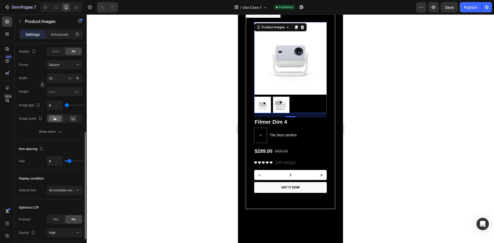
scroll to position [178, 0]
click at [59, 132] on icon "button" at bounding box center [60, 131] width 5 height 5
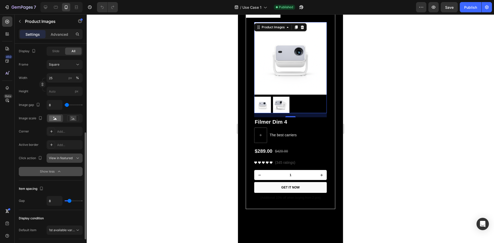
click at [65, 159] on span "View in featured" at bounding box center [61, 158] width 24 height 4
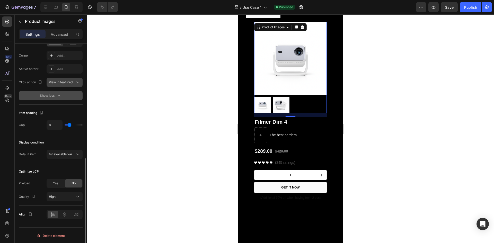
scroll to position [254, 0]
click at [63, 154] on span "1st available variant" at bounding box center [63, 154] width 29 height 4
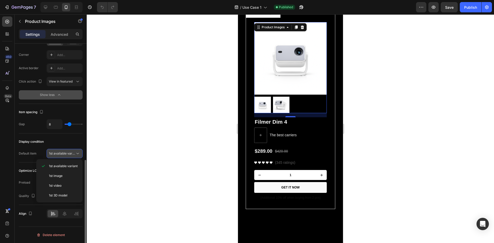
click at [63, 154] on span "1st available variant" at bounding box center [63, 154] width 29 height 4
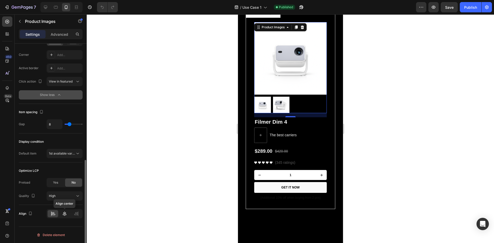
click at [63, 213] on icon at bounding box center [64, 213] width 5 height 5
click at [52, 214] on icon at bounding box center [52, 213] width 5 height 5
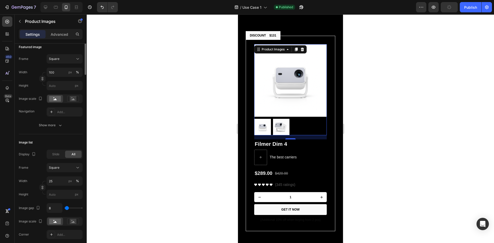
scroll to position [0, 0]
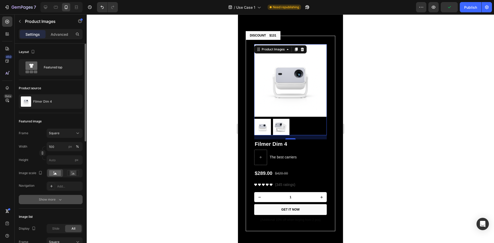
click at [49, 197] on button "Show more" at bounding box center [51, 199] width 64 height 9
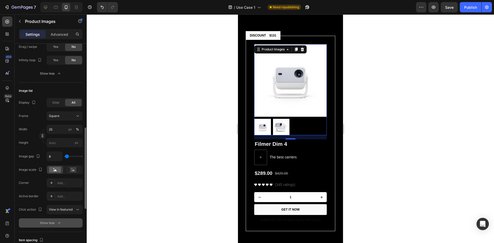
scroll to position [221, 0]
click at [64, 31] on div "Advanced" at bounding box center [60, 34] width 26 height 8
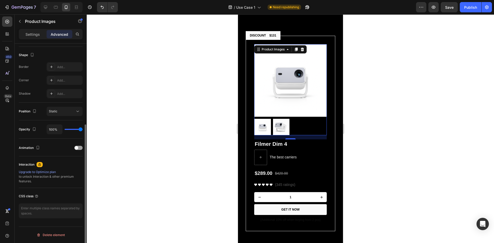
scroll to position [0, 0]
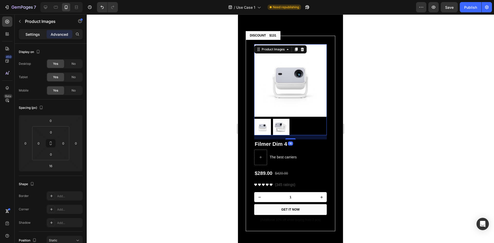
click at [35, 34] on p "Settings" at bounding box center [32, 34] width 14 height 5
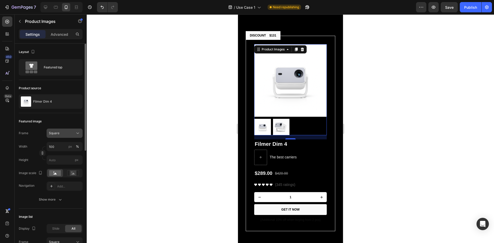
click at [57, 136] on div "Square" at bounding box center [64, 133] width 31 height 5
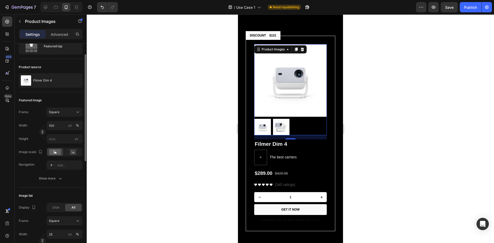
scroll to position [21, 0]
click at [71, 153] on rect at bounding box center [73, 151] width 7 height 5
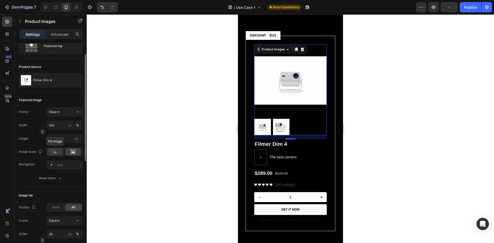
click at [54, 152] on rect at bounding box center [55, 152] width 12 height 6
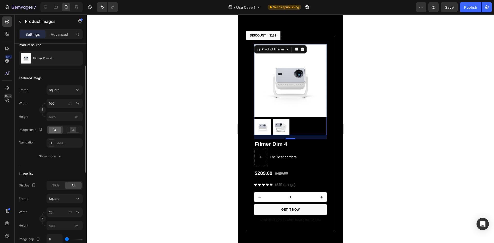
scroll to position [44, 0]
click at [48, 154] on div "Show more" at bounding box center [51, 156] width 24 height 5
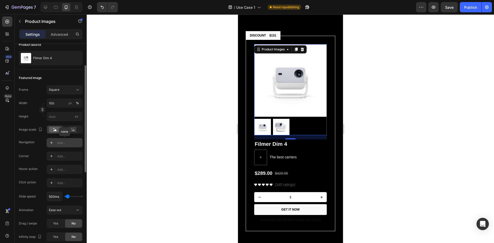
click at [50, 145] on div at bounding box center [51, 142] width 7 height 7
click at [40, 157] on div "Corner Add..." at bounding box center [51, 156] width 64 height 9
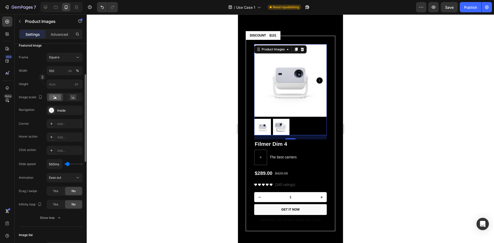
scroll to position [76, 0]
click at [56, 192] on span "Yes" at bounding box center [55, 191] width 5 height 5
click at [71, 193] on div "No" at bounding box center [73, 191] width 17 height 8
click at [57, 204] on span "Yes" at bounding box center [55, 204] width 5 height 5
click at [72, 205] on span "No" at bounding box center [74, 204] width 4 height 5
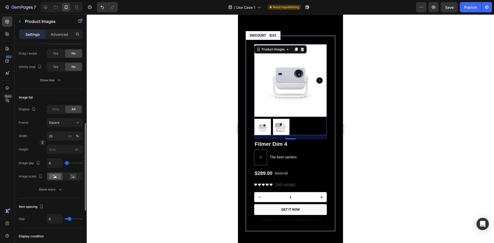
scroll to position [214, 0]
click at [56, 108] on span "Slide" at bounding box center [55, 108] width 7 height 5
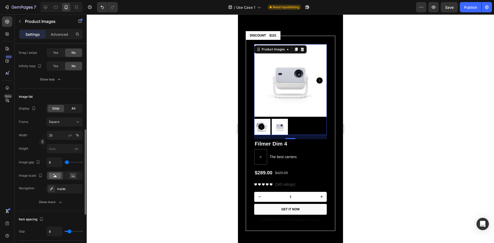
click at [74, 109] on span "All" at bounding box center [74, 108] width 4 height 5
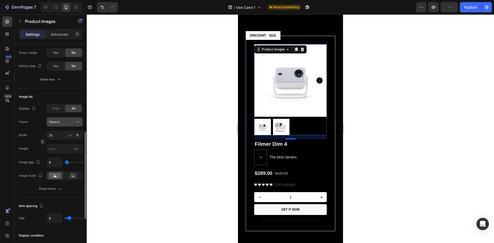
click at [61, 122] on div "Square" at bounding box center [61, 122] width 25 height 5
click at [68, 119] on button "Square" at bounding box center [65, 121] width 36 height 9
click at [68, 123] on div "Square" at bounding box center [61, 122] width 25 height 5
click at [50, 190] on div "Show more" at bounding box center [51, 188] width 24 height 5
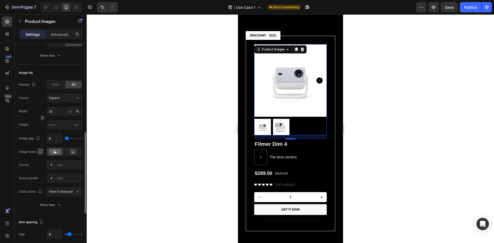
scroll to position [239, 0]
click at [55, 163] on div "Add..." at bounding box center [65, 164] width 36 height 9
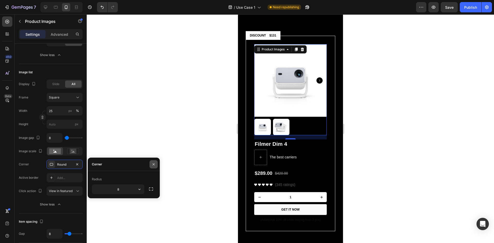
click at [153, 164] on icon "button" at bounding box center [154, 164] width 2 height 2
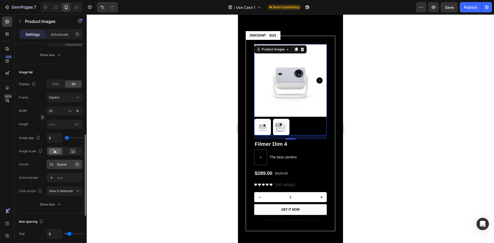
click at [78, 165] on icon "button" at bounding box center [77, 164] width 2 height 2
click at [55, 174] on div "Add..." at bounding box center [65, 177] width 36 height 9
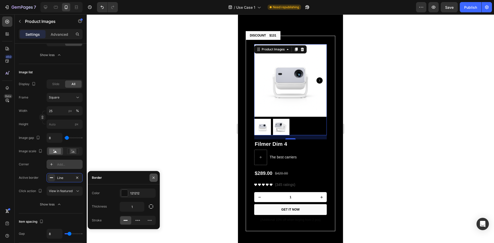
click at [153, 178] on icon "button" at bounding box center [154, 178] width 4 height 4
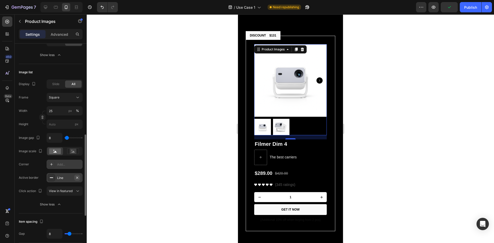
click at [78, 179] on icon "button" at bounding box center [77, 178] width 4 height 4
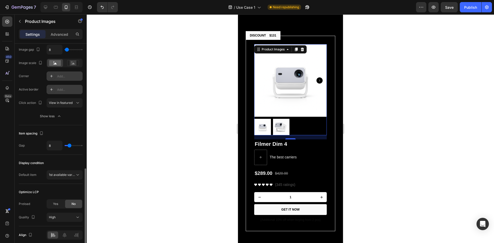
scroll to position [349, 0]
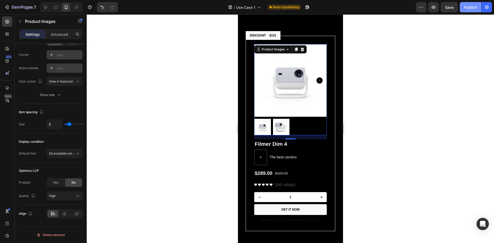
click at [466, 7] on div "Publish" at bounding box center [471, 7] width 13 height 5
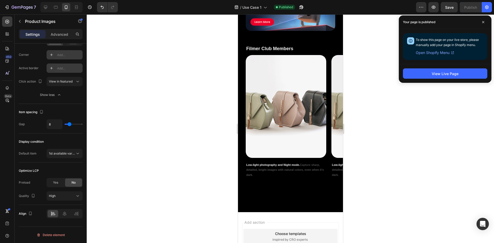
scroll to position [1772, 0]
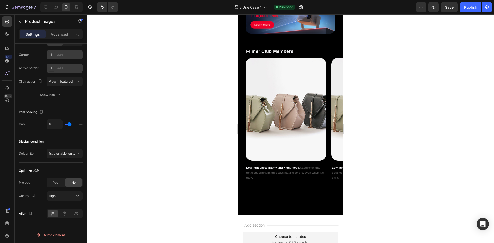
click at [248, 6] on div at bounding box center [247, 4] width 2 height 4
click at [251, 7] on span "Use Case 1" at bounding box center [252, 7] width 19 height 5
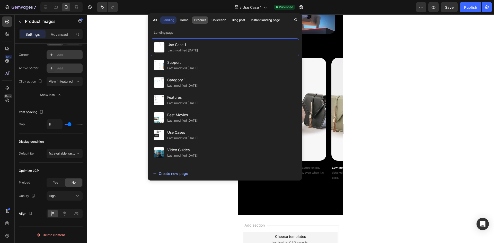
click at [201, 20] on div "Product" at bounding box center [200, 20] width 12 height 5
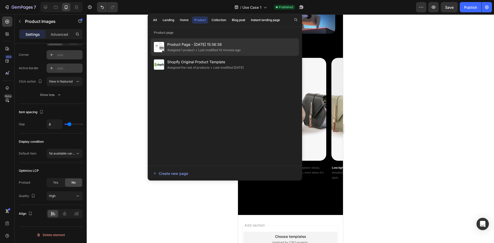
click at [200, 47] on span "Product Page - [DATE] 15:36:38" at bounding box center [203, 44] width 73 height 6
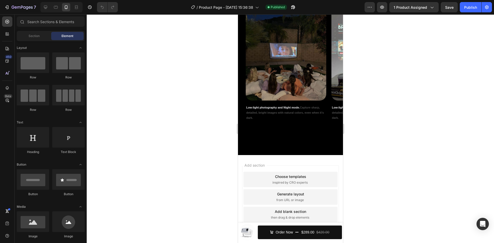
scroll to position [1817, 0]
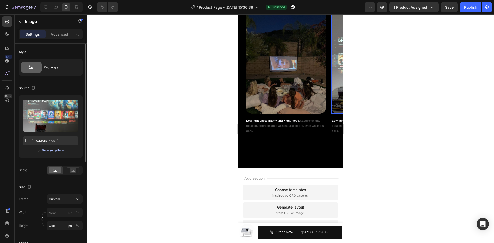
click at [47, 151] on div "Browse gallery" at bounding box center [53, 150] width 22 height 5
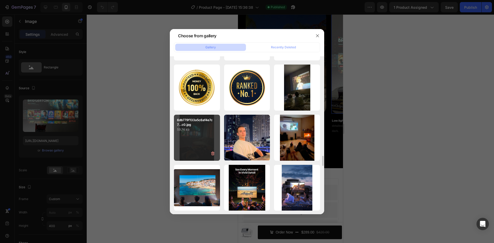
scroll to position [1549, 0]
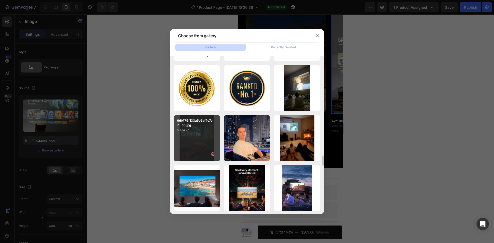
click at [192, 144] on div "6db779f133a5c6af4e7c7...c0.jpg 59.74 kb" at bounding box center [197, 138] width 46 height 46
type input "https://cdn.shopify.com/s/files/1/0616/2032/2407/files/gempages_582926043615068…"
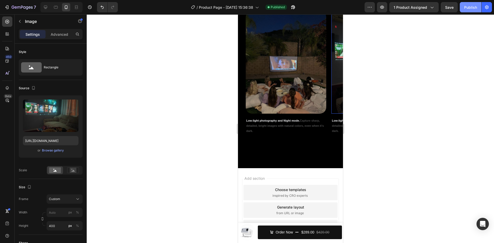
click at [469, 8] on div "Publish" at bounding box center [471, 7] width 13 height 5
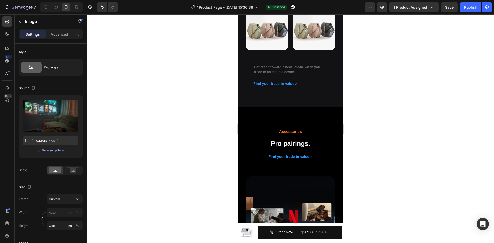
scroll to position [1159, 0]
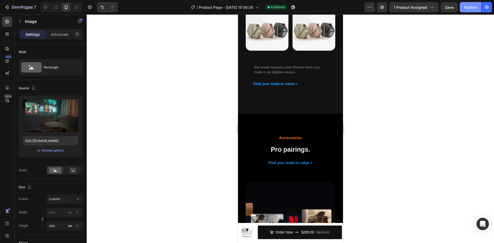
click at [469, 11] on button "Publish" at bounding box center [471, 7] width 22 height 10
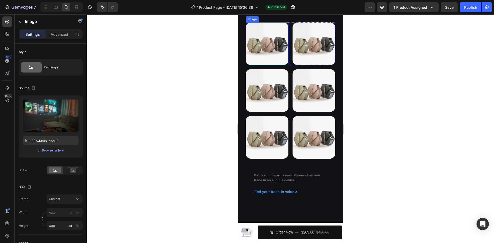
scroll to position [1050, 0]
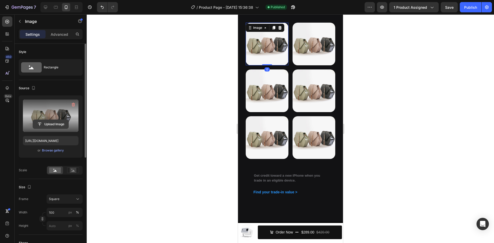
click at [55, 124] on input "file" at bounding box center [51, 124] width 36 height 9
